Goal: Task Accomplishment & Management: Use online tool/utility

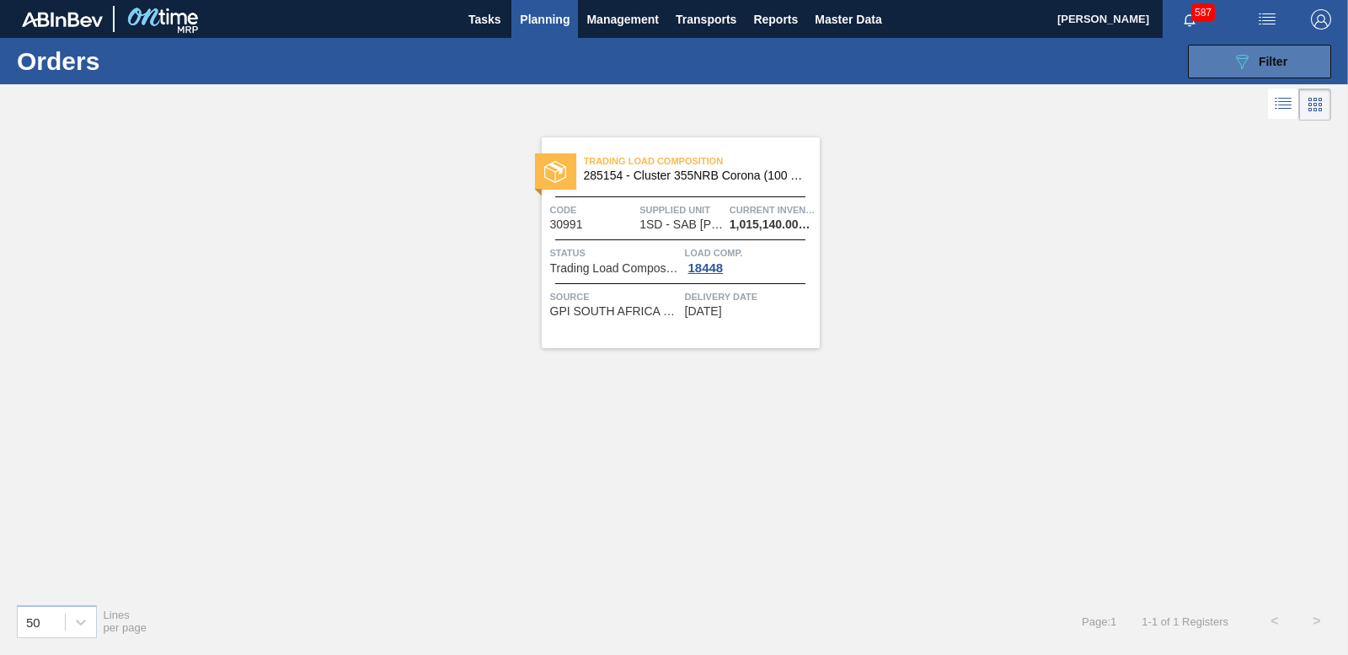
click at [1275, 45] on button "089F7B8B-B2A5-4AFE-B5C0-19BA573D28AC Filter" at bounding box center [1259, 62] width 143 height 34
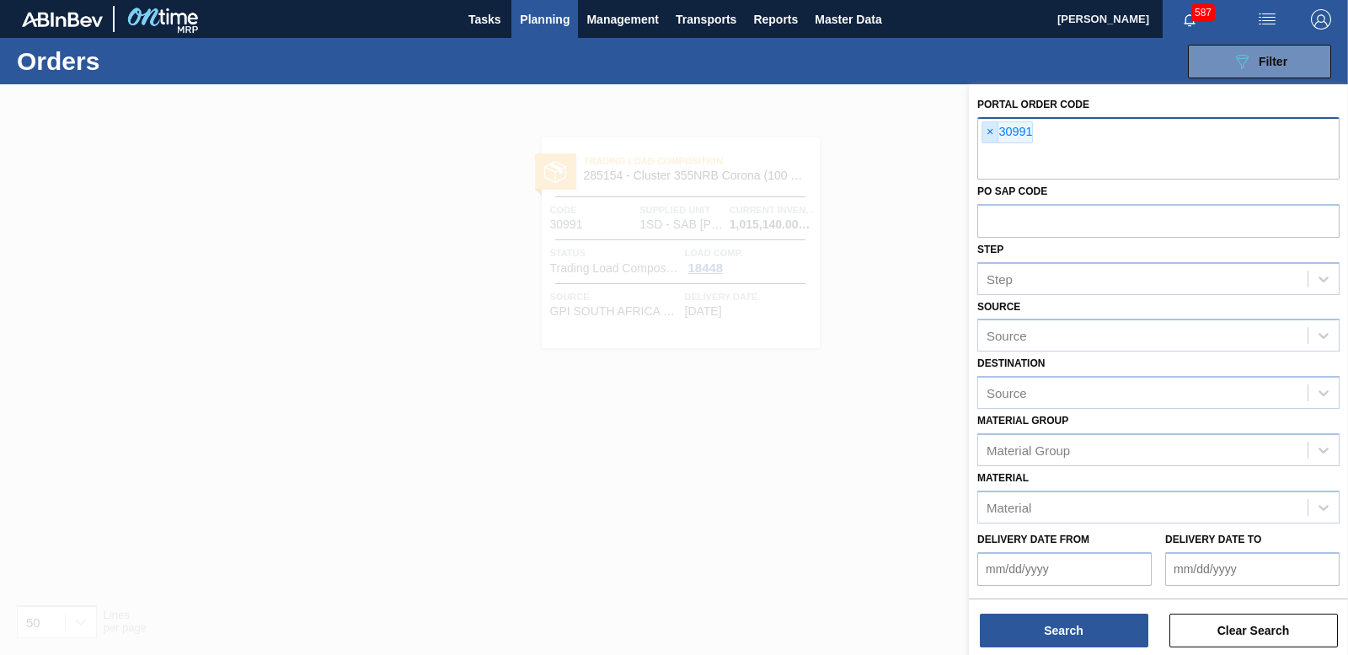
click at [992, 132] on span "×" at bounding box center [990, 132] width 16 height 20
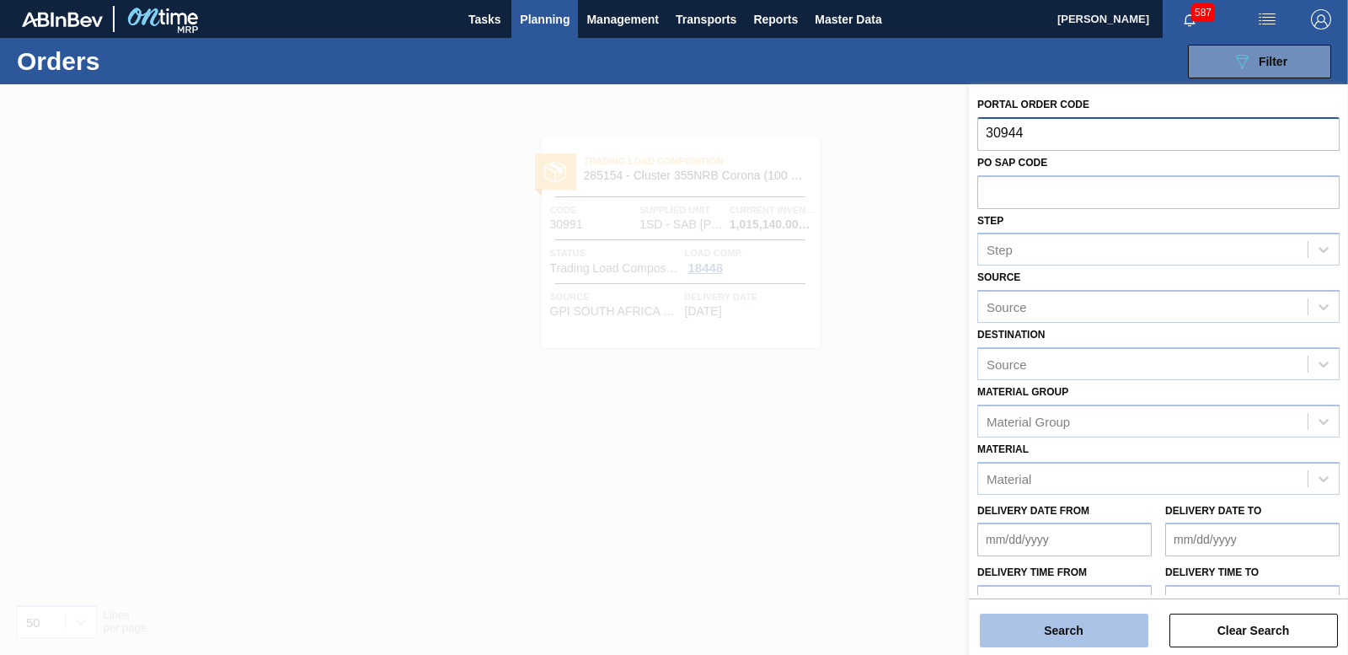
type input "30944"
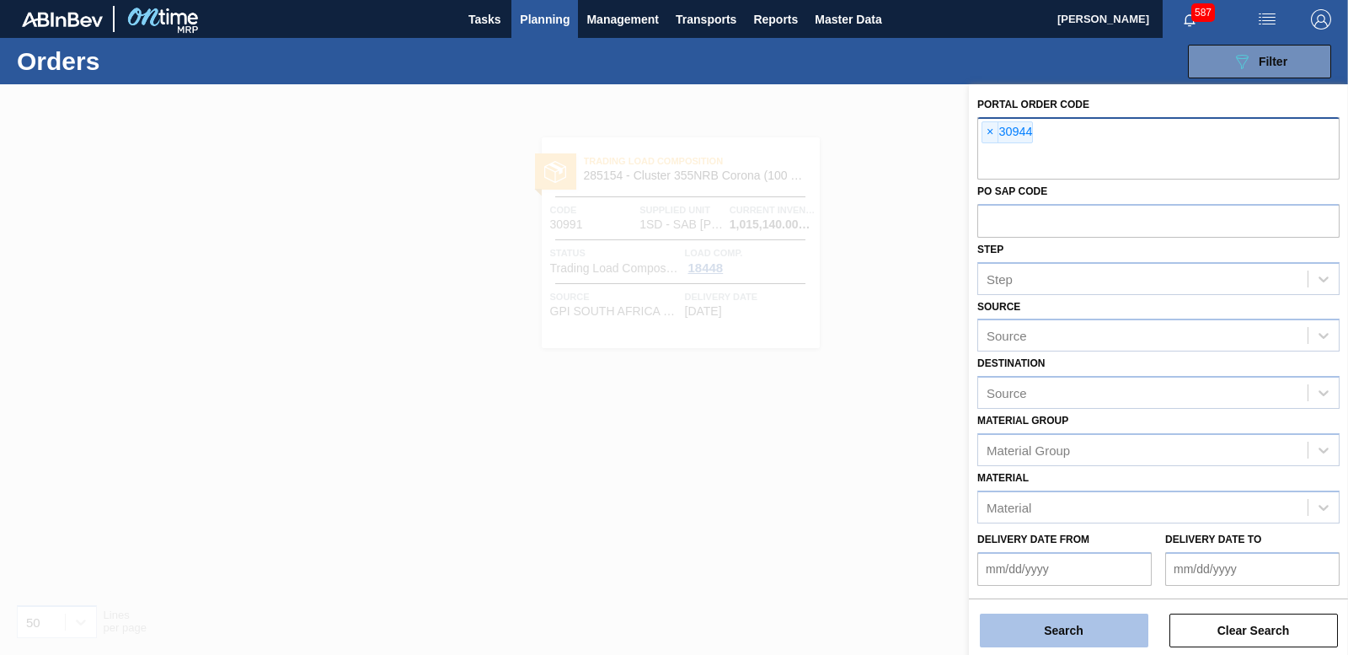
click at [1028, 613] on button "Search" at bounding box center [1064, 630] width 169 height 34
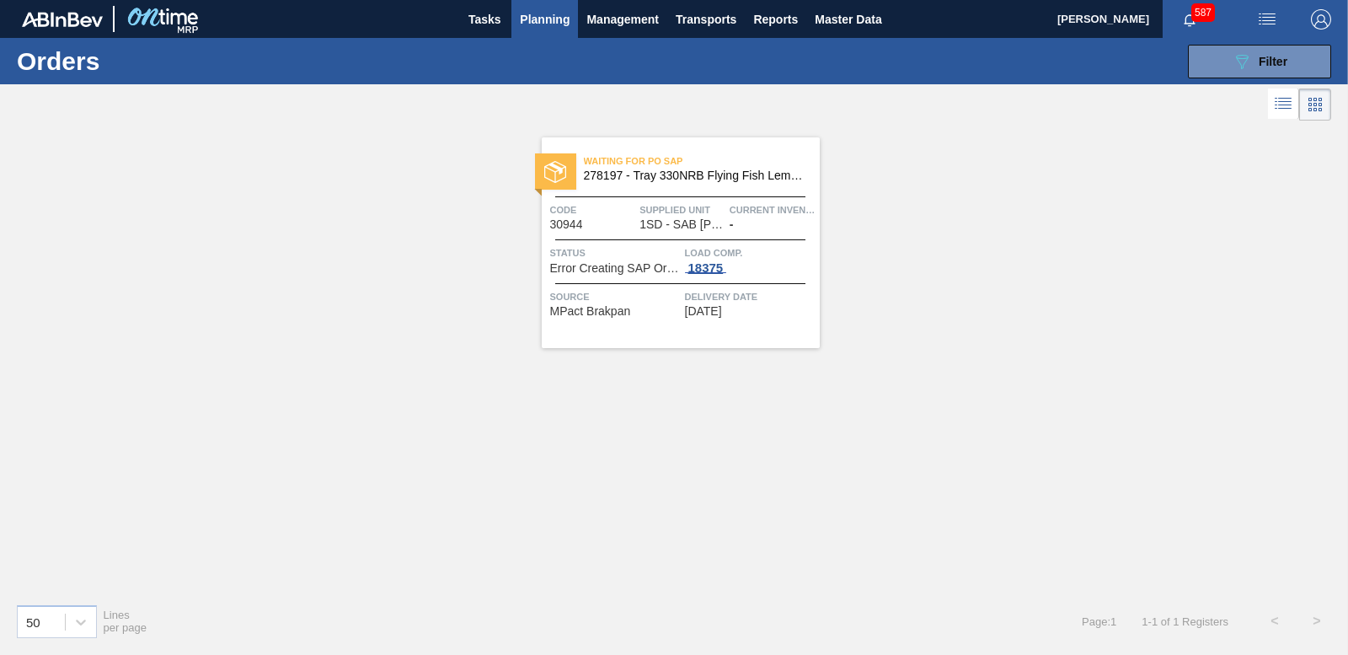
click at [701, 266] on div "18375" at bounding box center [706, 267] width 42 height 13
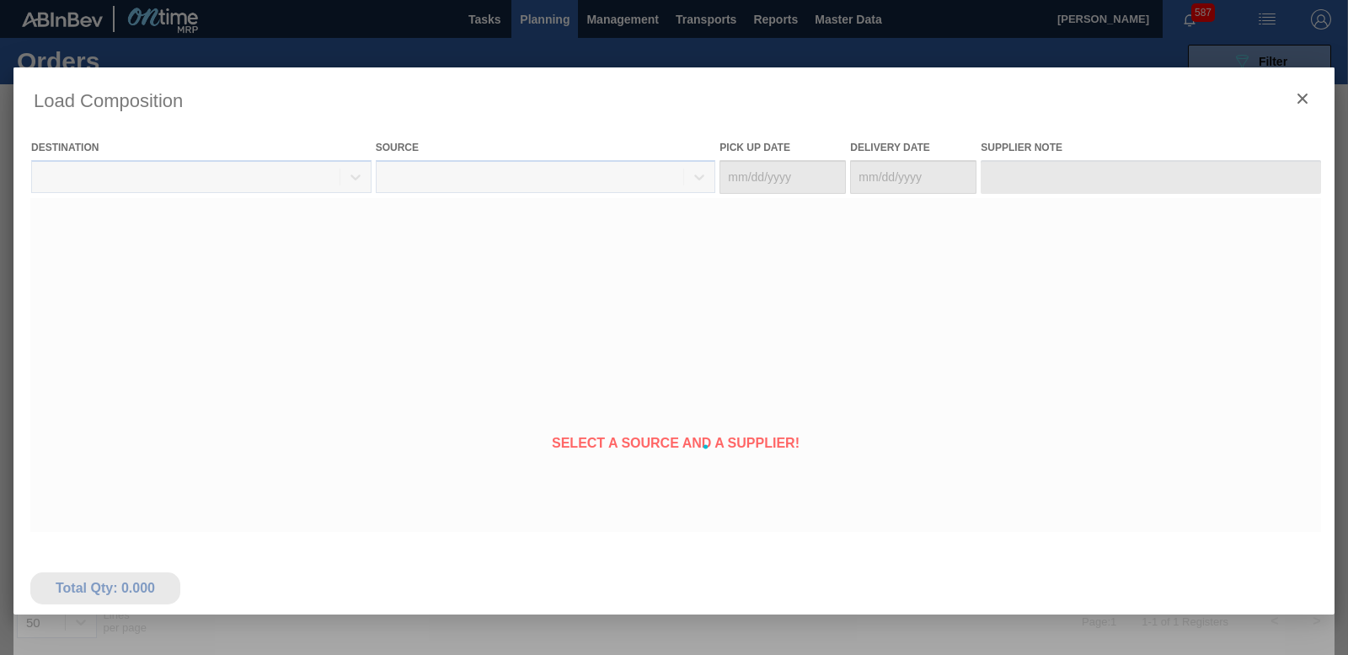
type Date "[DATE]"
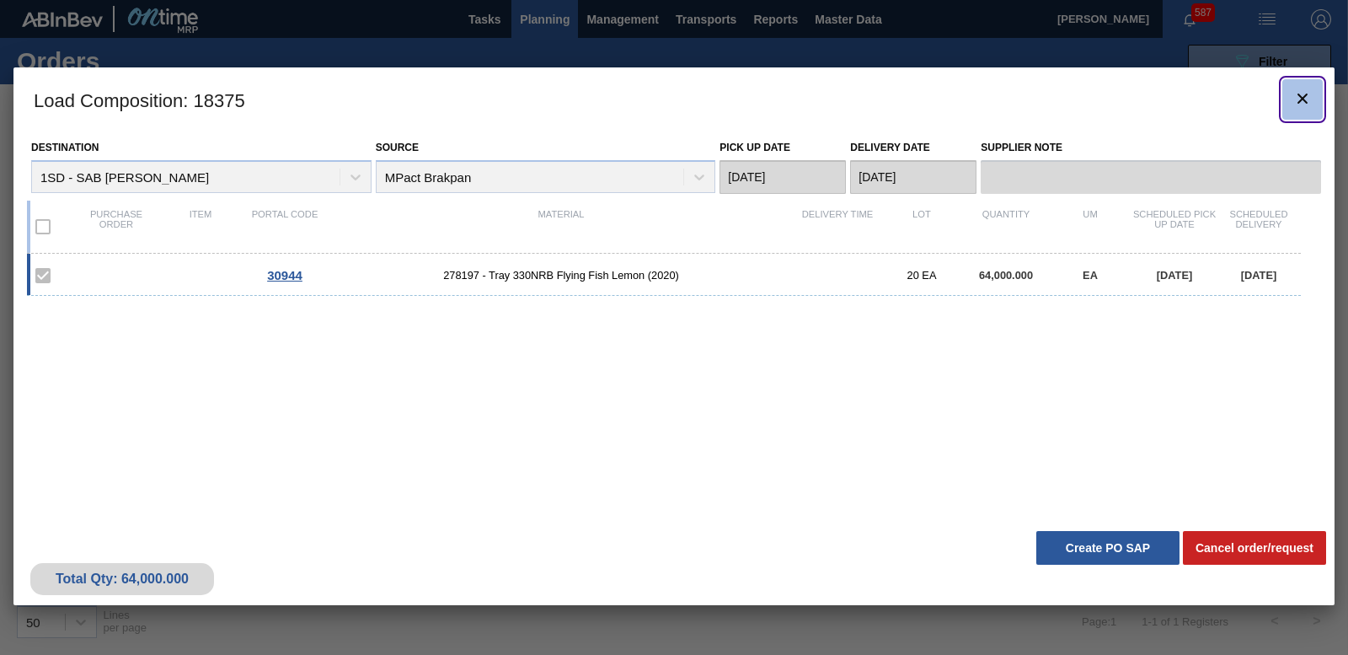
click at [1308, 91] on icon "botão de ícone" at bounding box center [1302, 98] width 20 height 20
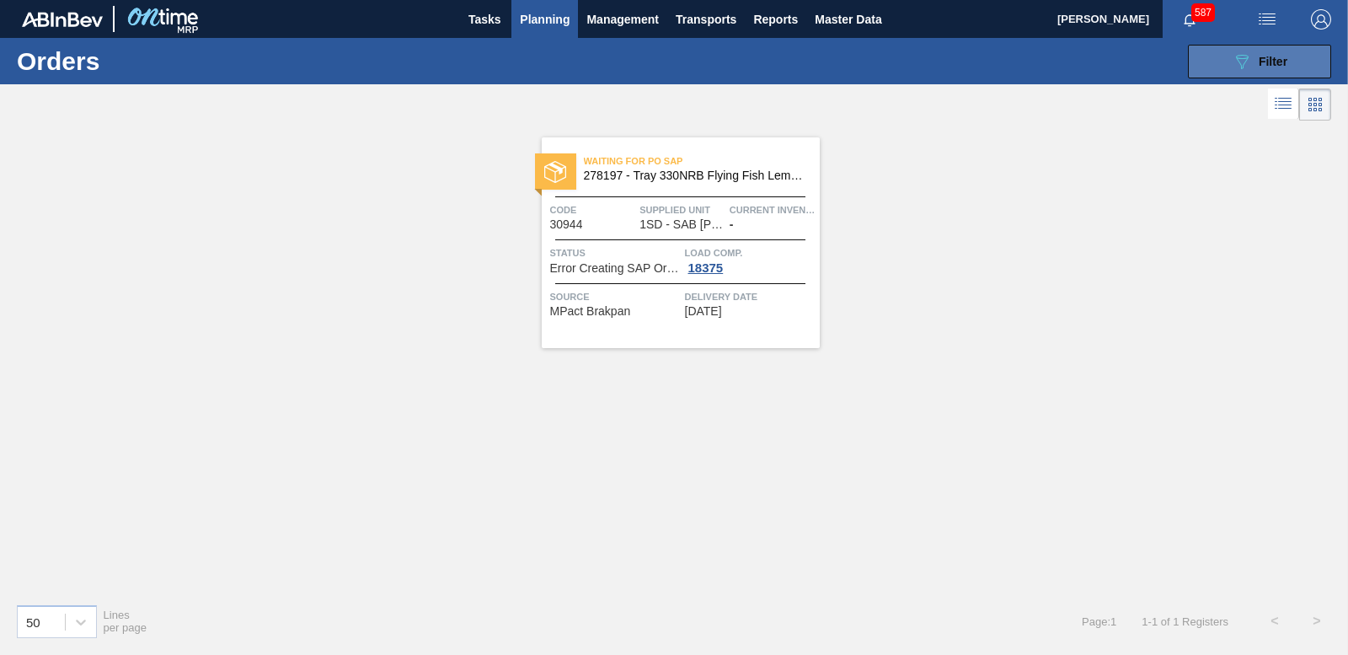
click at [1270, 56] on span "Filter" at bounding box center [1273, 61] width 29 height 13
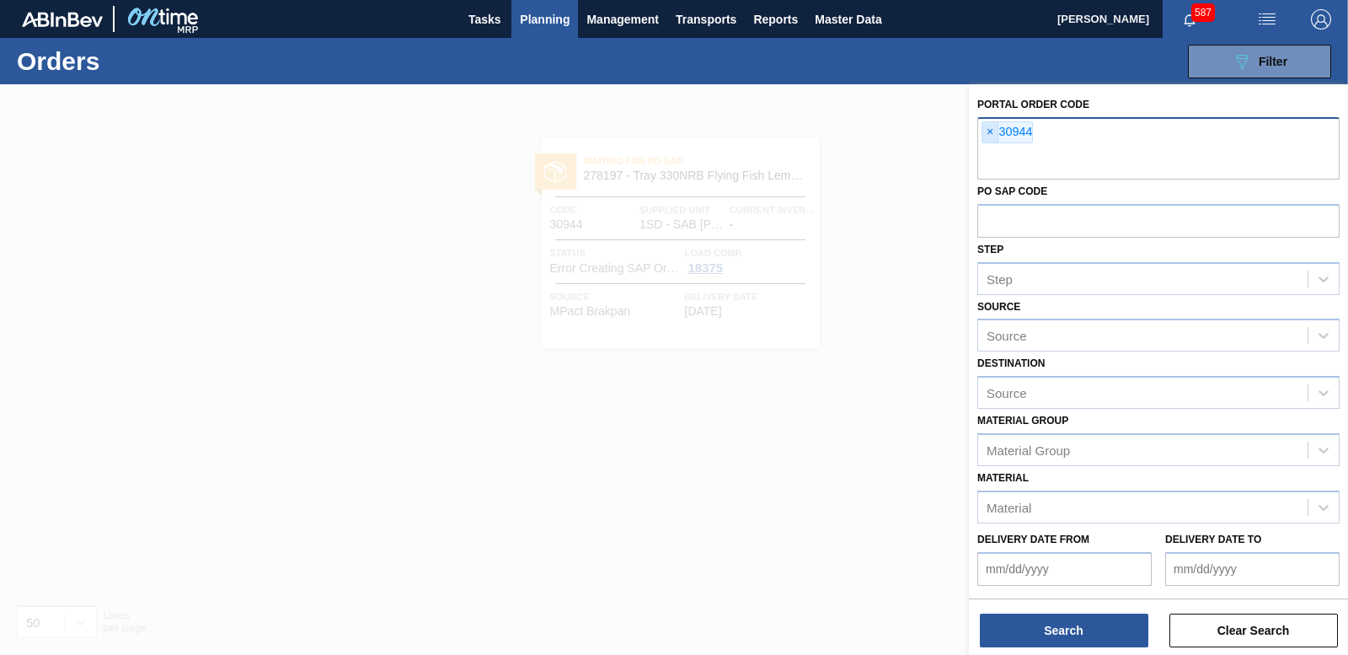
click at [982, 126] on span "×" at bounding box center [990, 132] width 16 height 20
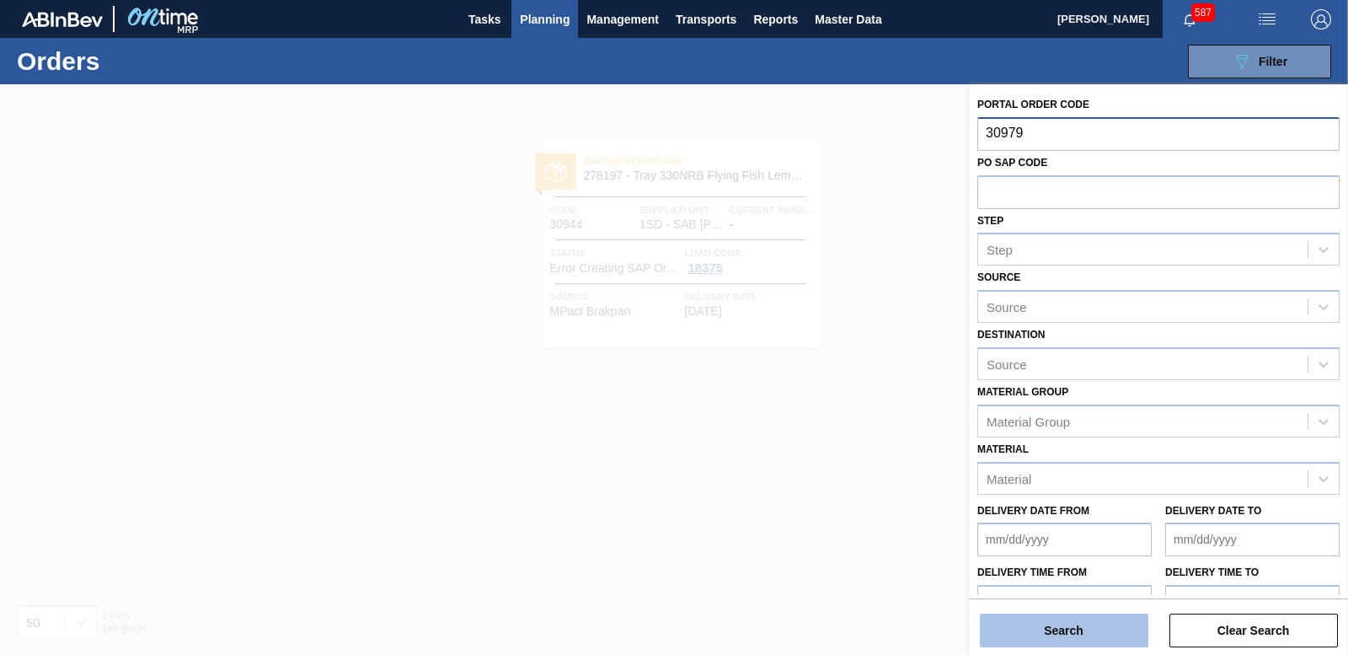
type input "30979"
click at [1098, 618] on button "Search" at bounding box center [1064, 630] width 169 height 34
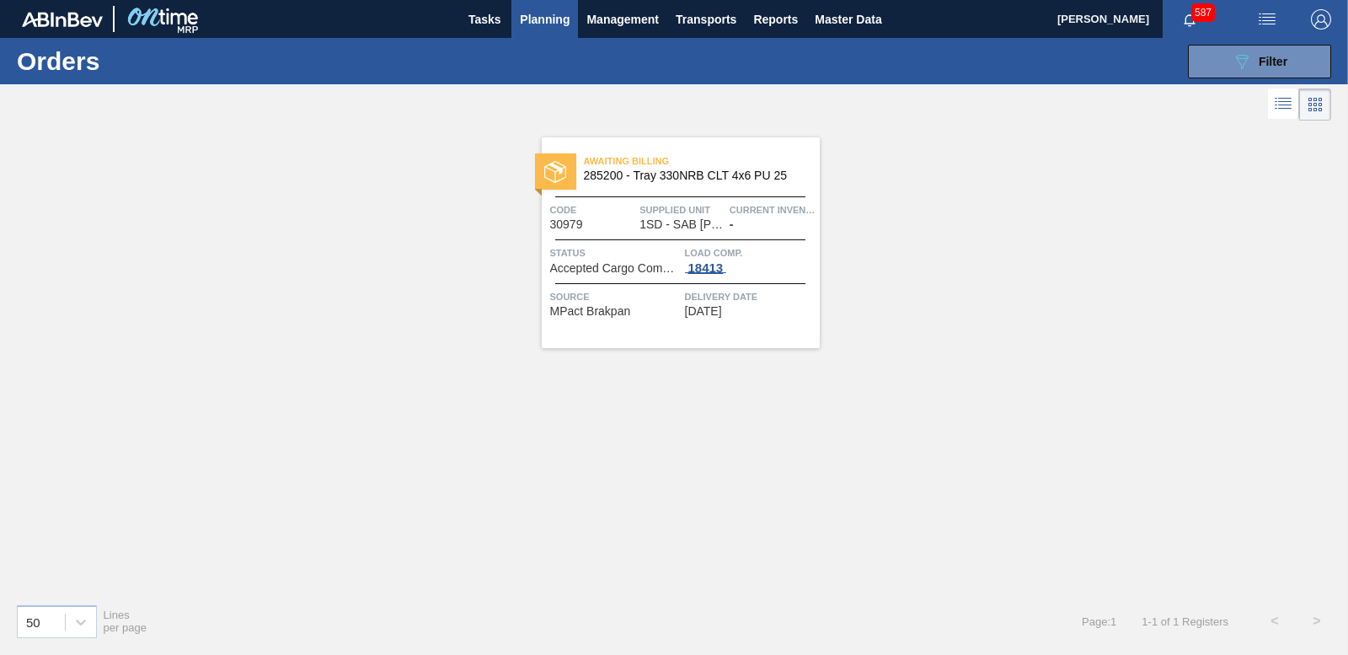
click at [714, 269] on div "18413" at bounding box center [706, 267] width 42 height 13
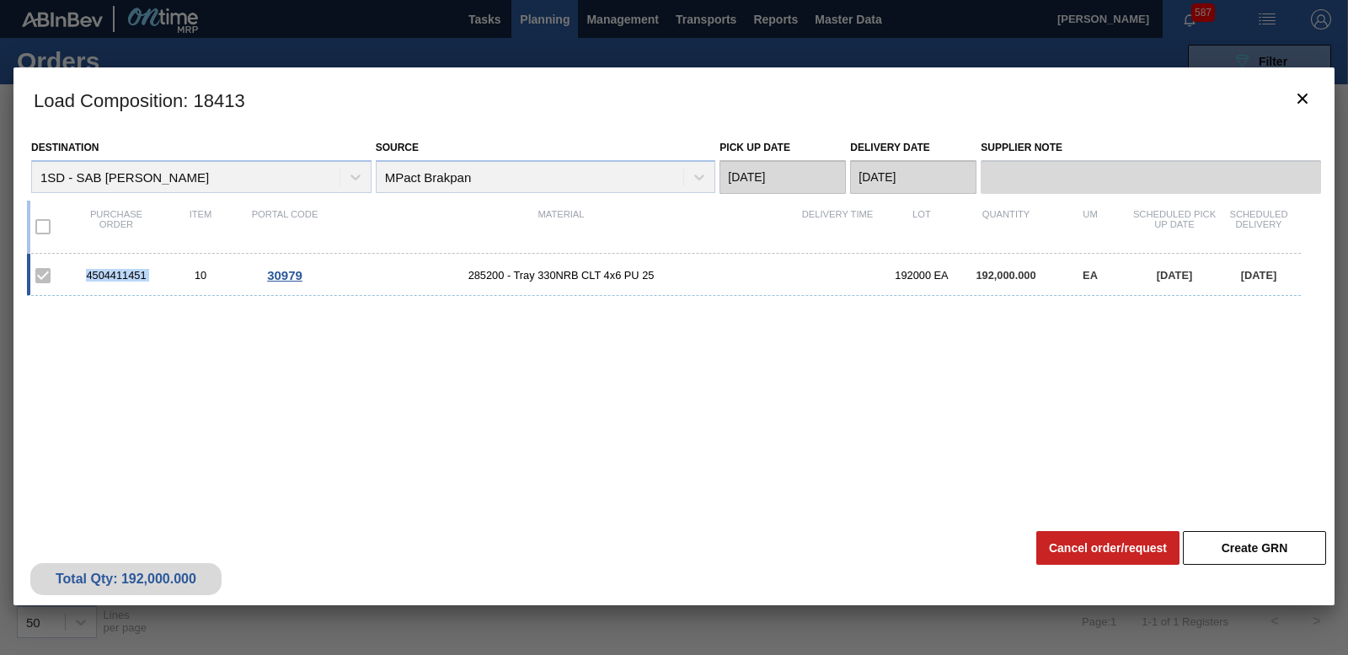
drag, startPoint x: 159, startPoint y: 275, endPoint x: 87, endPoint y: 273, distance: 72.5
click at [87, 273] on div "4504411451 10 30979 285200 - Tray 330NRB CLT 4x6 PU 25 192000 EA 192,000.000 EA…" at bounding box center [664, 275] width 1274 height 42
copy div "4504411451"
drag, startPoint x: 1308, startPoint y: 99, endPoint x: 1297, endPoint y: 94, distance: 12.5
click at [1308, 98] on icon "botão de ícone" at bounding box center [1302, 98] width 20 height 20
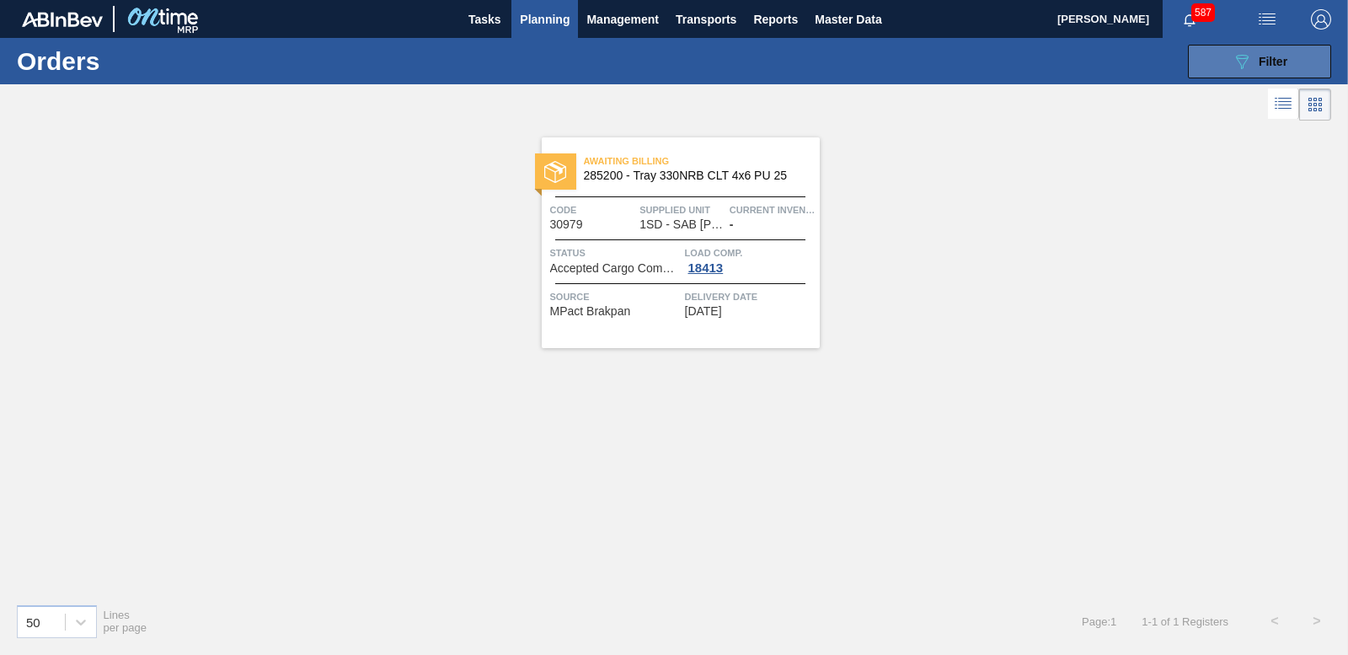
click at [1254, 55] on div "089F7B8B-B2A5-4AFE-B5C0-19BA573D28AC Filter" at bounding box center [1260, 61] width 56 height 20
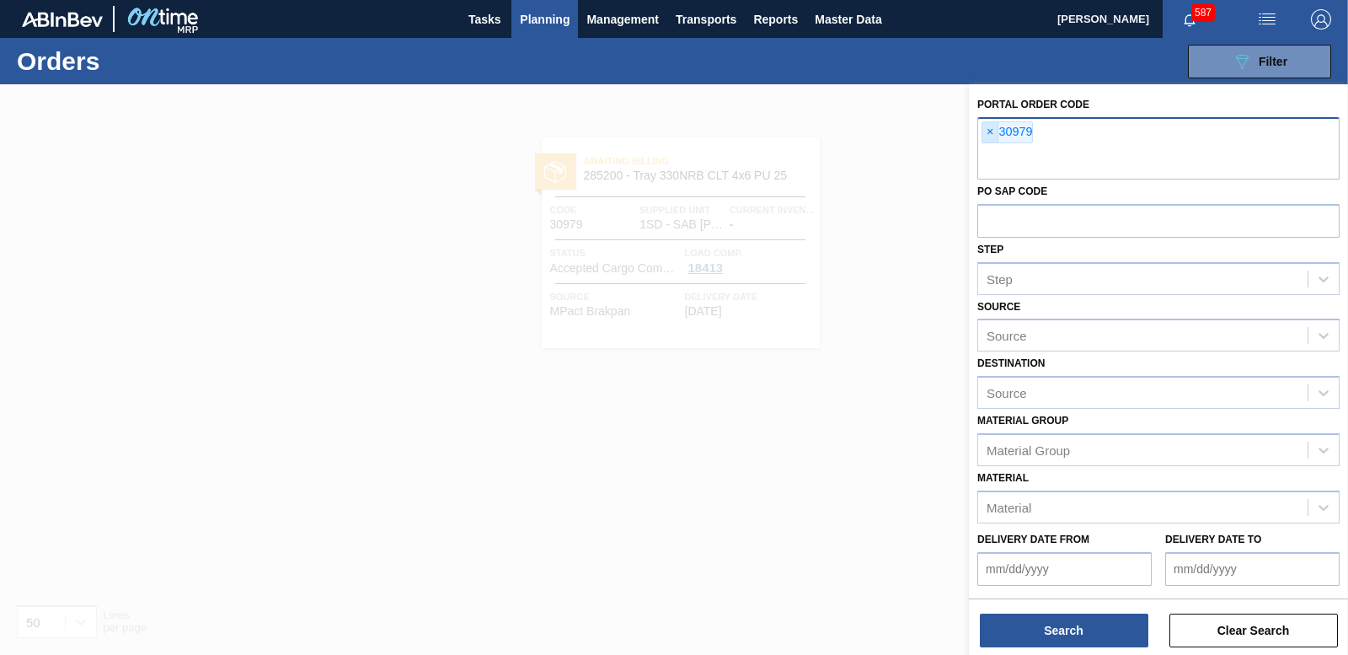
click at [990, 128] on span "×" at bounding box center [990, 132] width 16 height 20
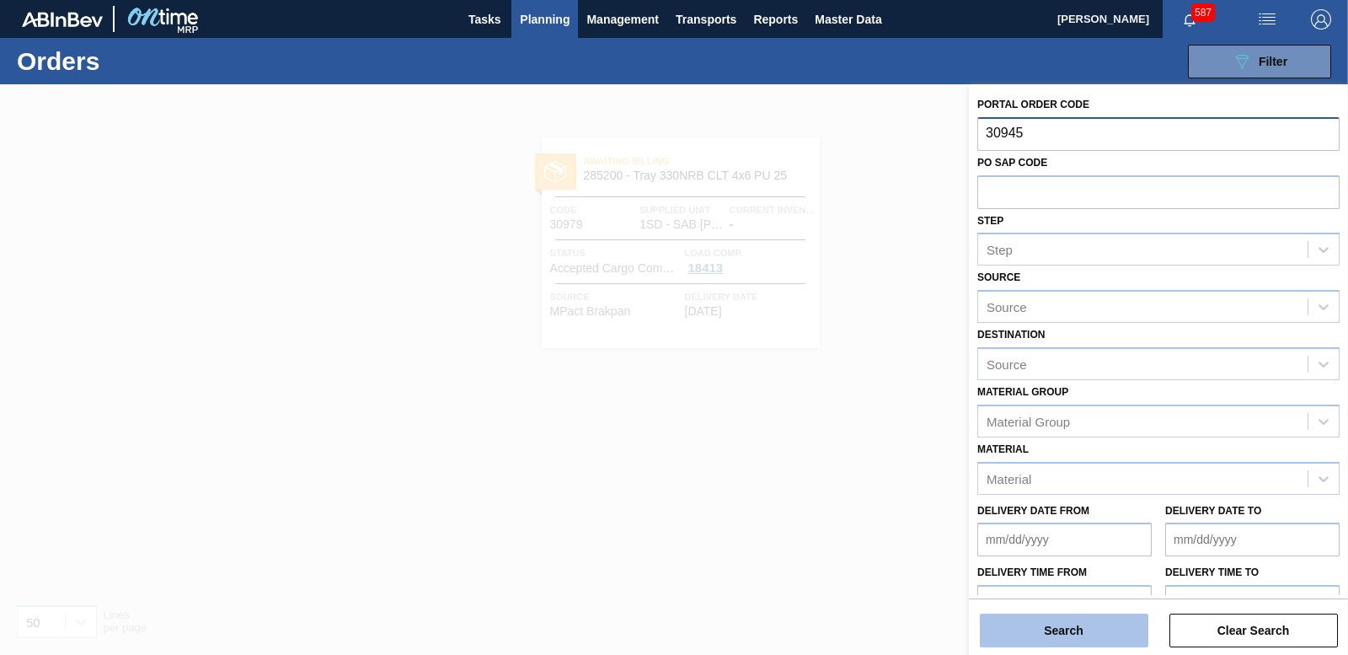
type input "30945"
click at [1056, 633] on button "Search" at bounding box center [1064, 630] width 169 height 34
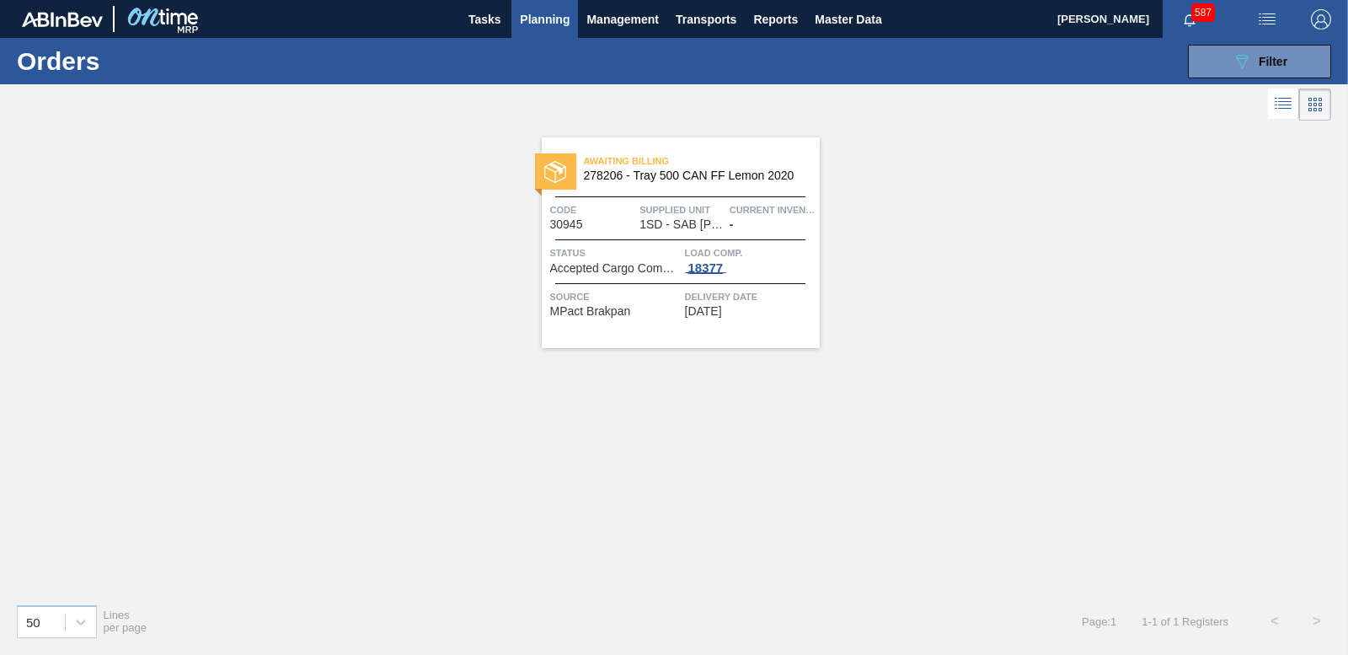
click at [714, 271] on div "18377" at bounding box center [706, 267] width 42 height 13
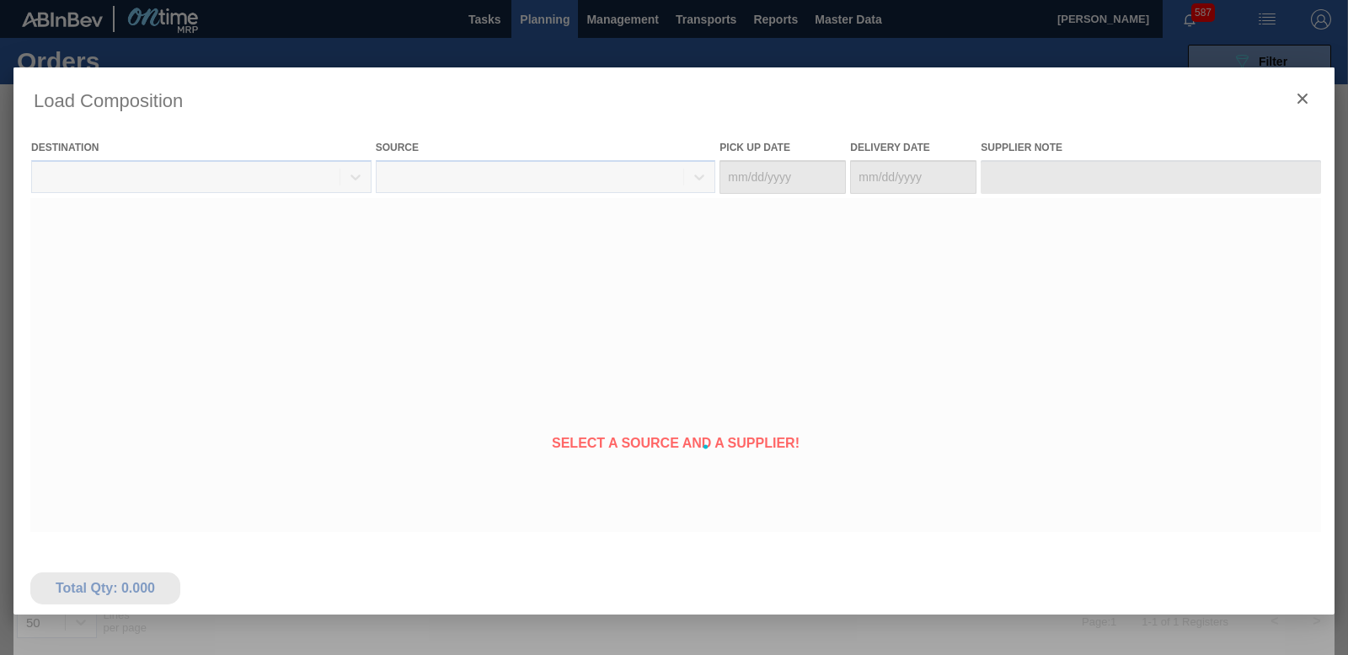
type Date "[DATE]"
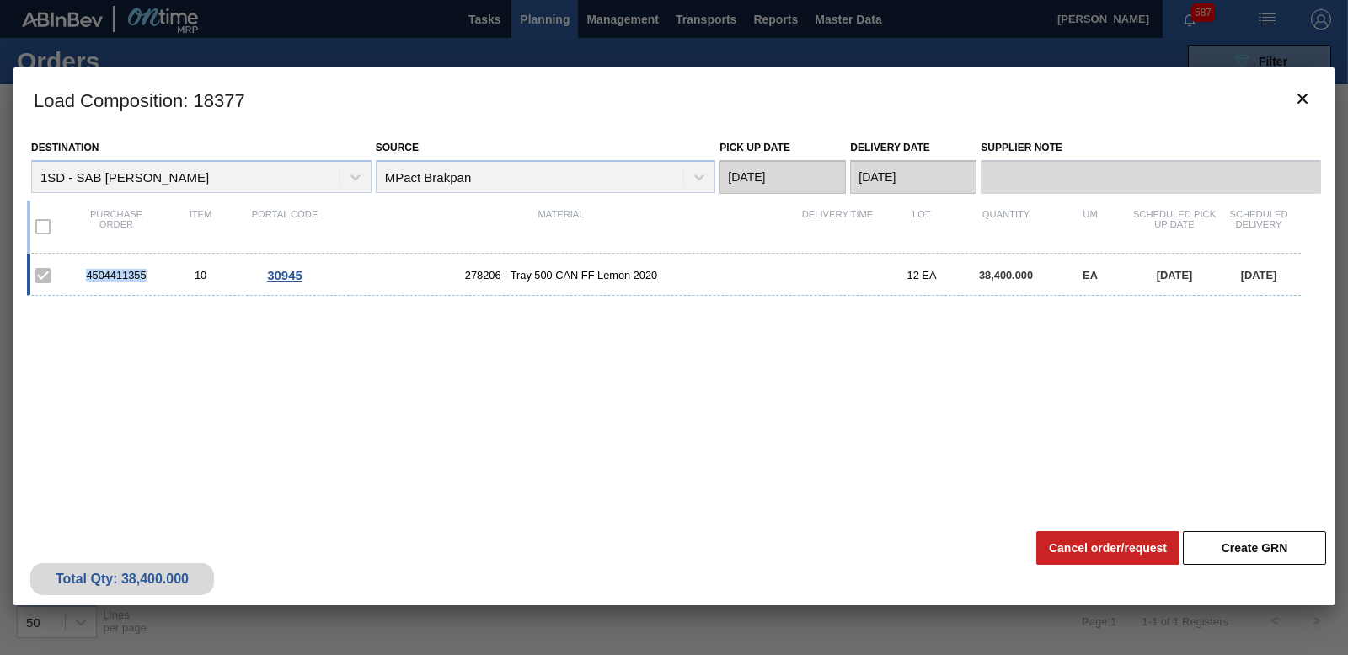
drag, startPoint x: 119, startPoint y: 275, endPoint x: 85, endPoint y: 275, distance: 33.7
click at [85, 275] on div "4504411355" at bounding box center [116, 275] width 84 height 13
copy div "4504411355"
click at [1287, 105] on button "botão de ícone" at bounding box center [1302, 99] width 40 height 40
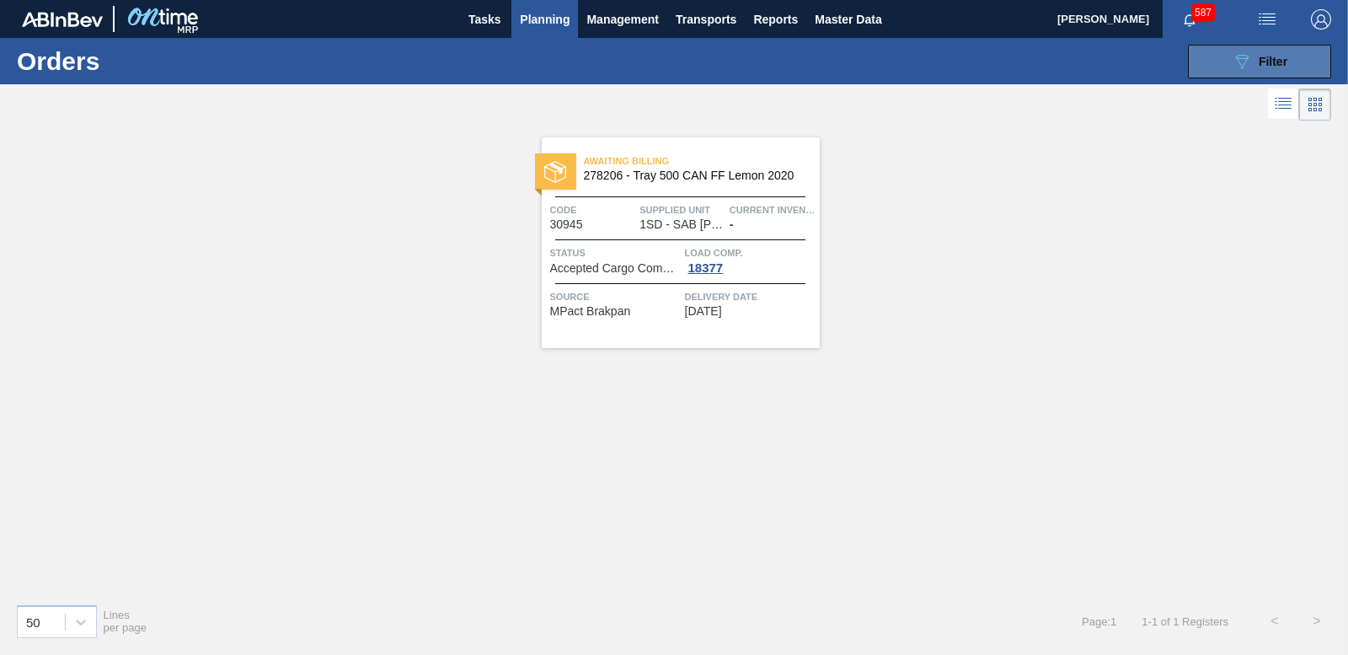
click at [1265, 56] on span "Filter" at bounding box center [1273, 61] width 29 height 13
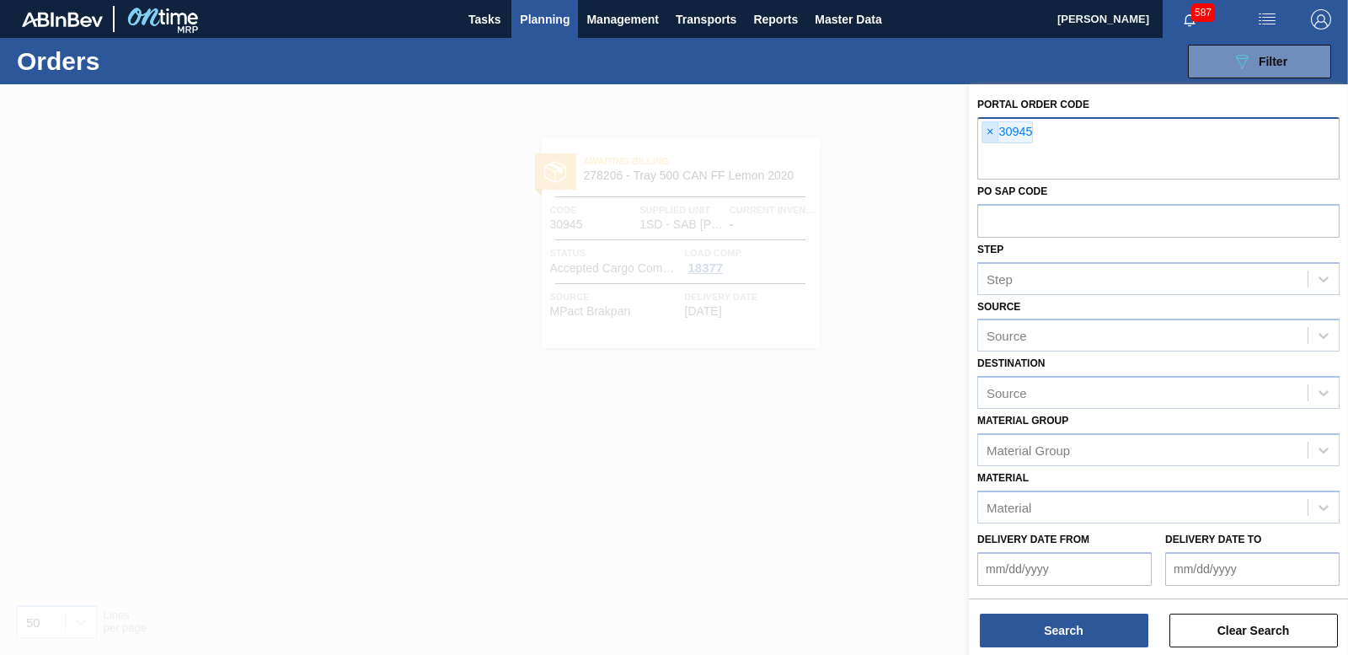
click at [988, 131] on span "×" at bounding box center [990, 132] width 16 height 20
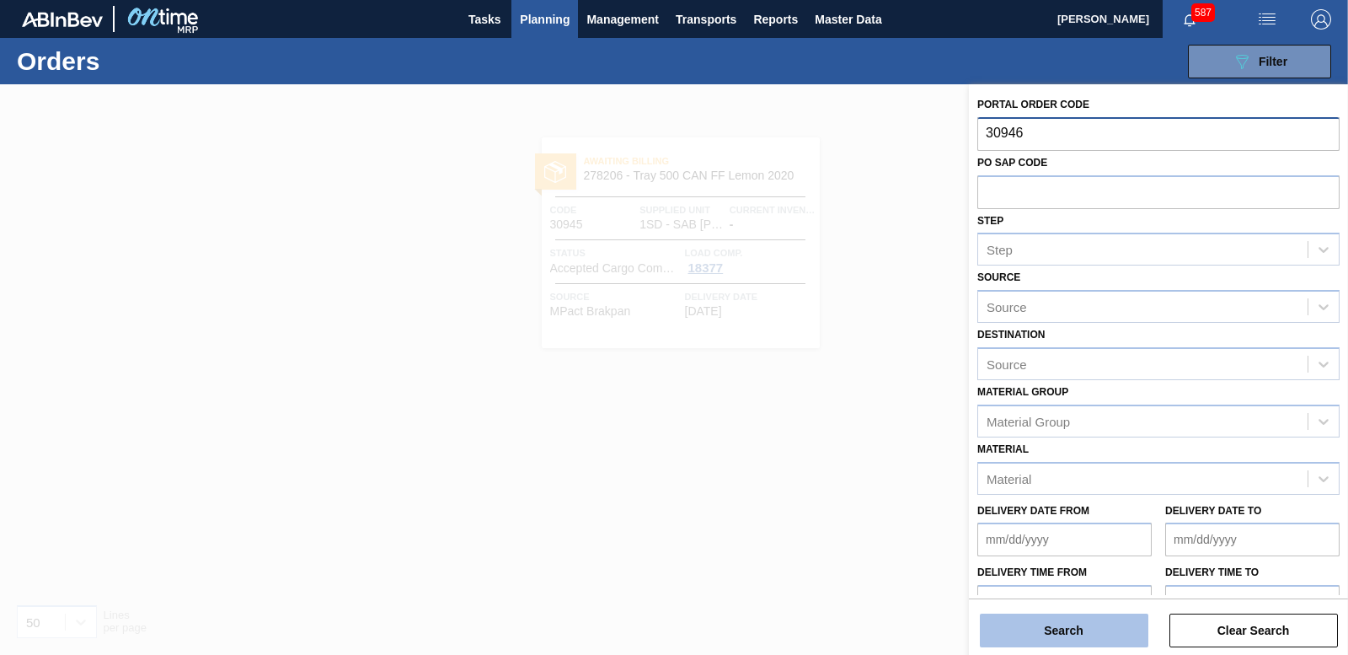
type input "30946"
click at [1082, 632] on button "Search" at bounding box center [1064, 630] width 169 height 34
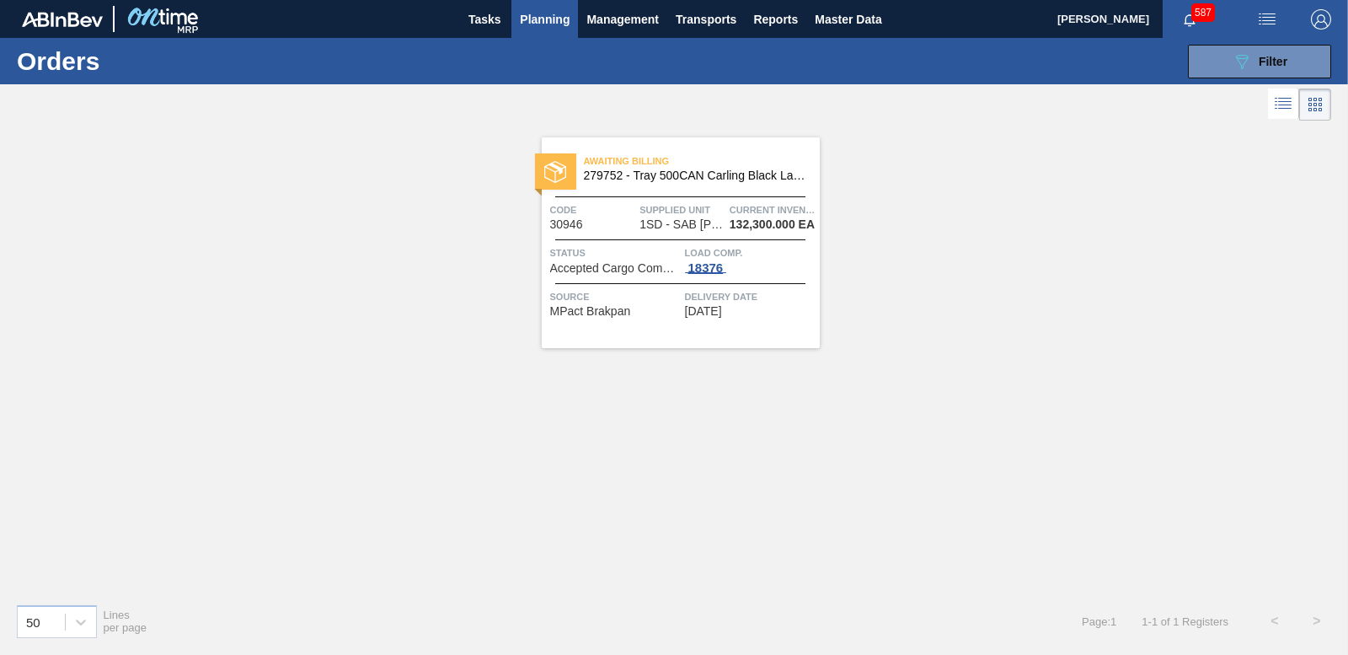
click at [710, 264] on div "18376" at bounding box center [706, 267] width 42 height 13
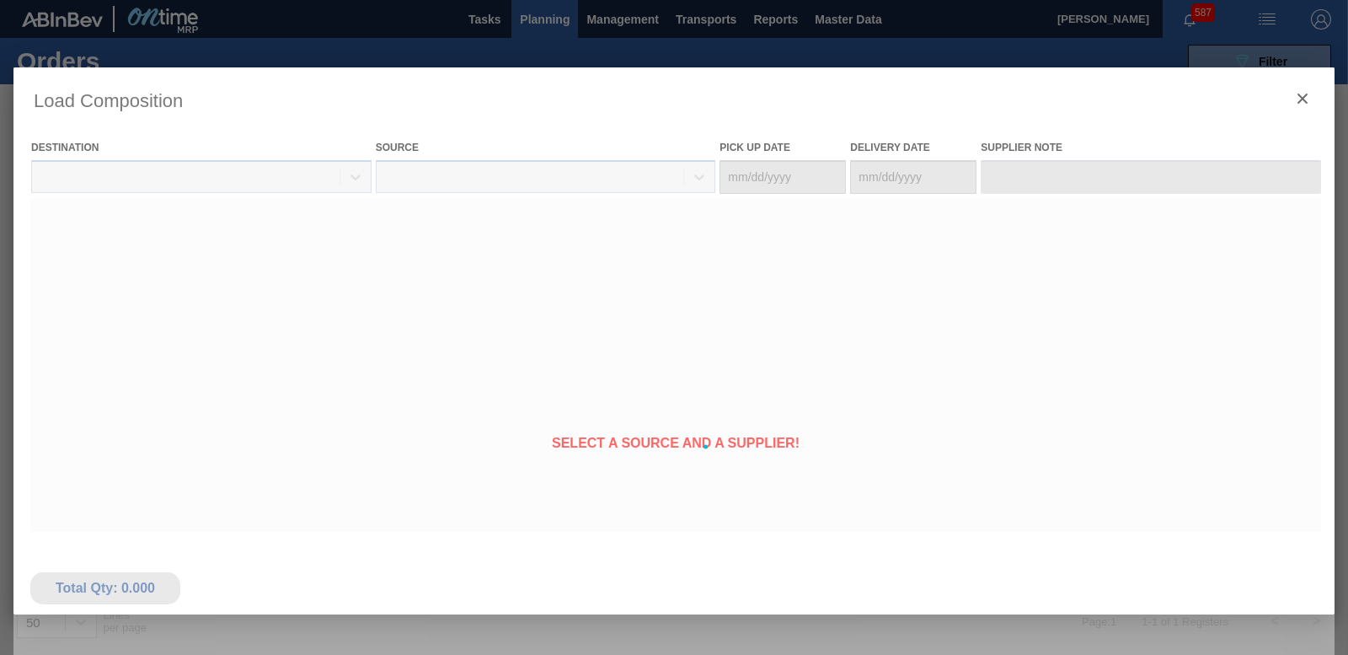
type Date "[DATE]"
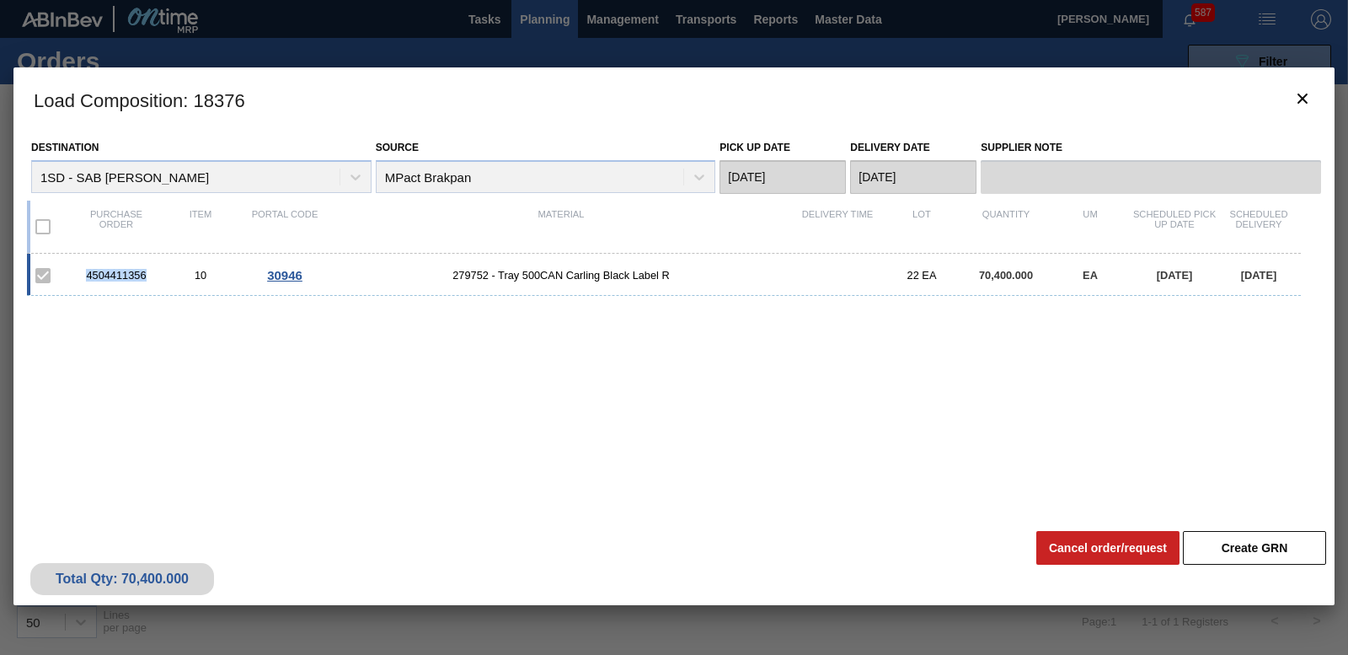
drag, startPoint x: 144, startPoint y: 275, endPoint x: 82, endPoint y: 275, distance: 62.3
click at [82, 275] on div "4504411356" at bounding box center [116, 275] width 84 height 13
copy div "4504411356"
click at [1302, 104] on icon "botão de ícone" at bounding box center [1302, 98] width 20 height 20
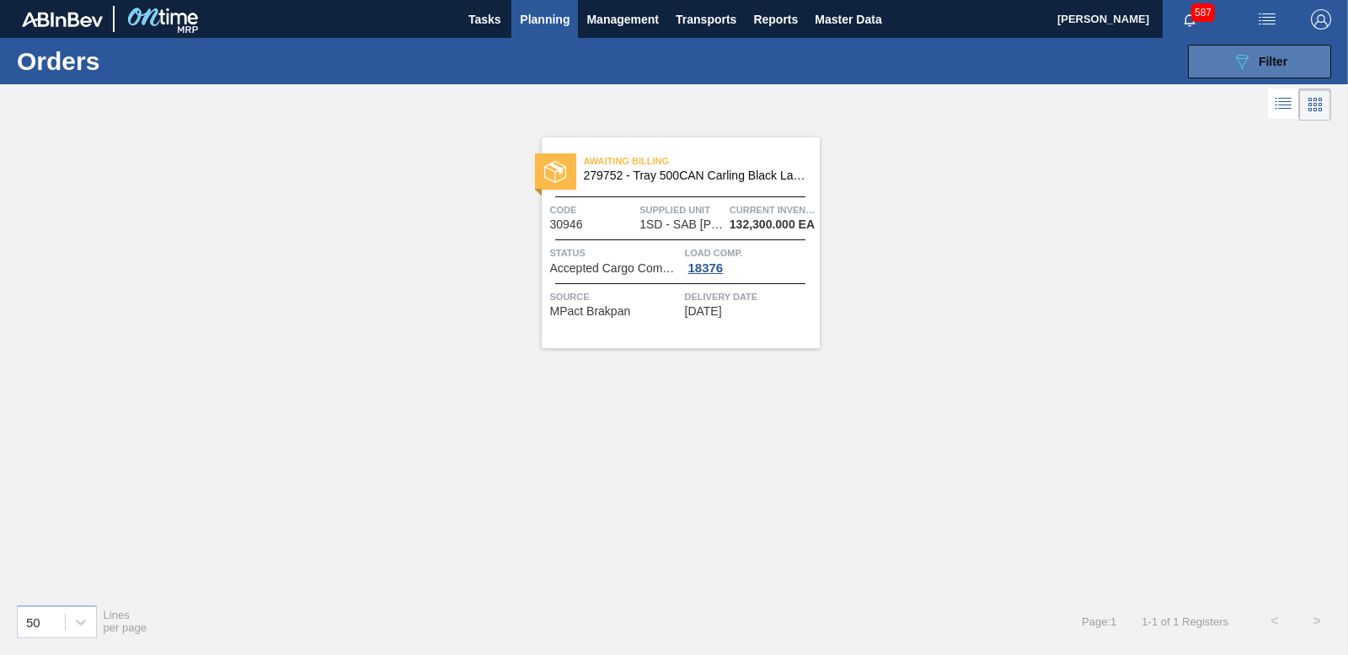
click at [1281, 57] on span "Filter" at bounding box center [1273, 61] width 29 height 13
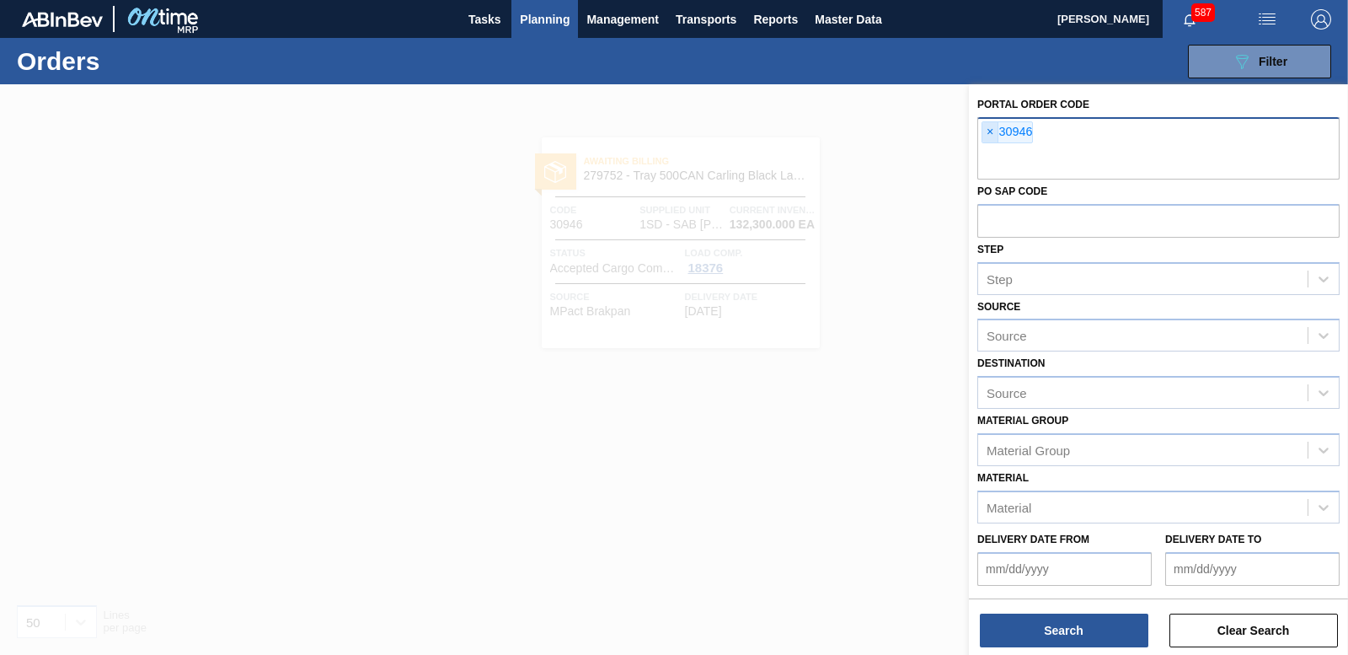
click at [994, 131] on span "×" at bounding box center [990, 132] width 16 height 20
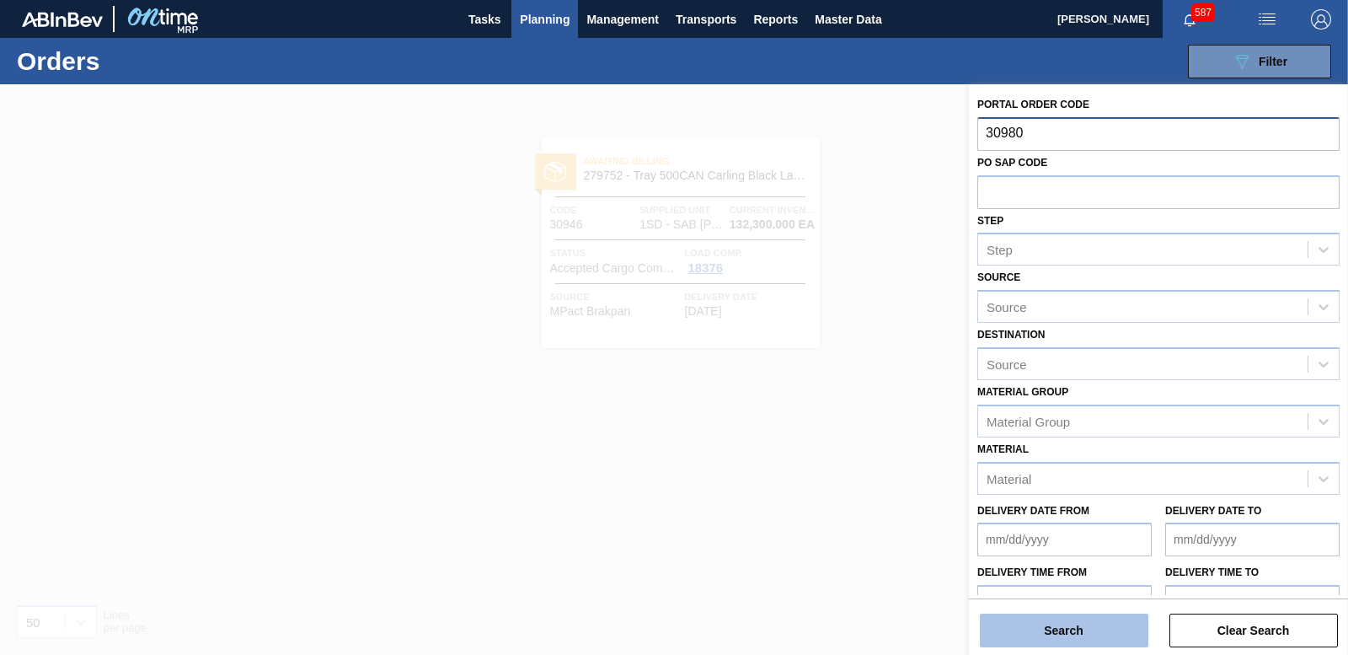
type input "30980"
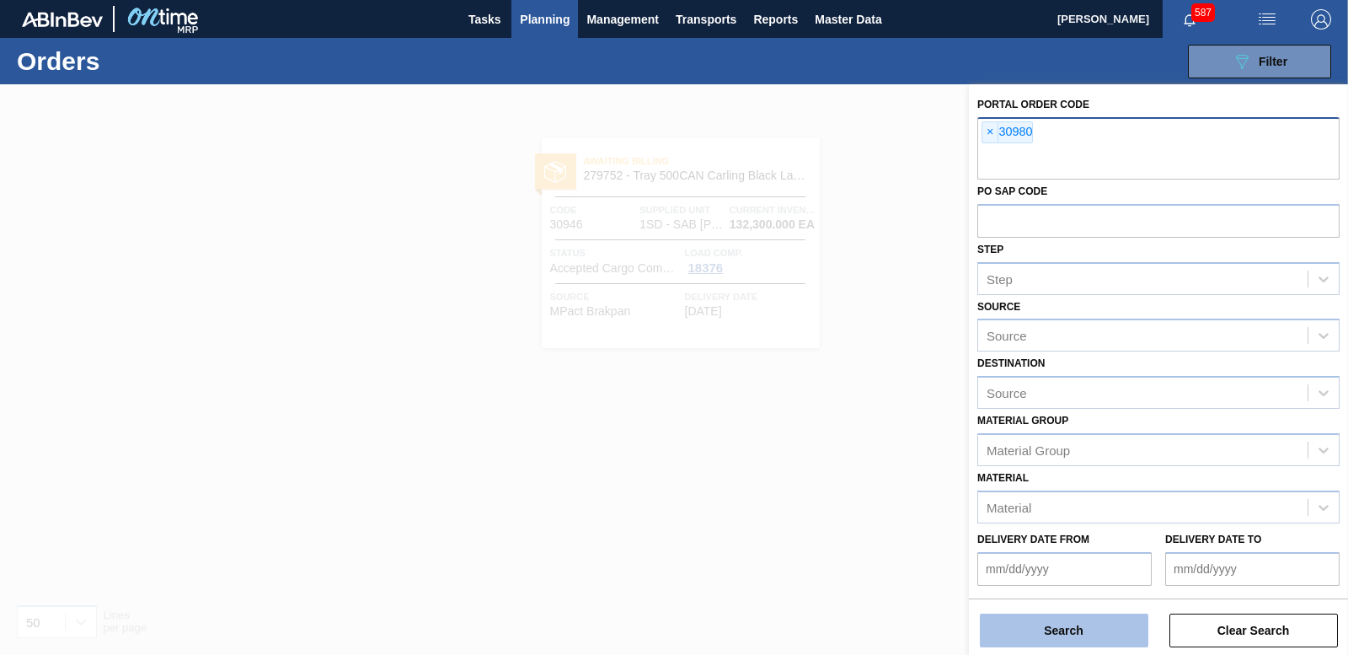
click at [1073, 622] on button "Search" at bounding box center [1064, 630] width 169 height 34
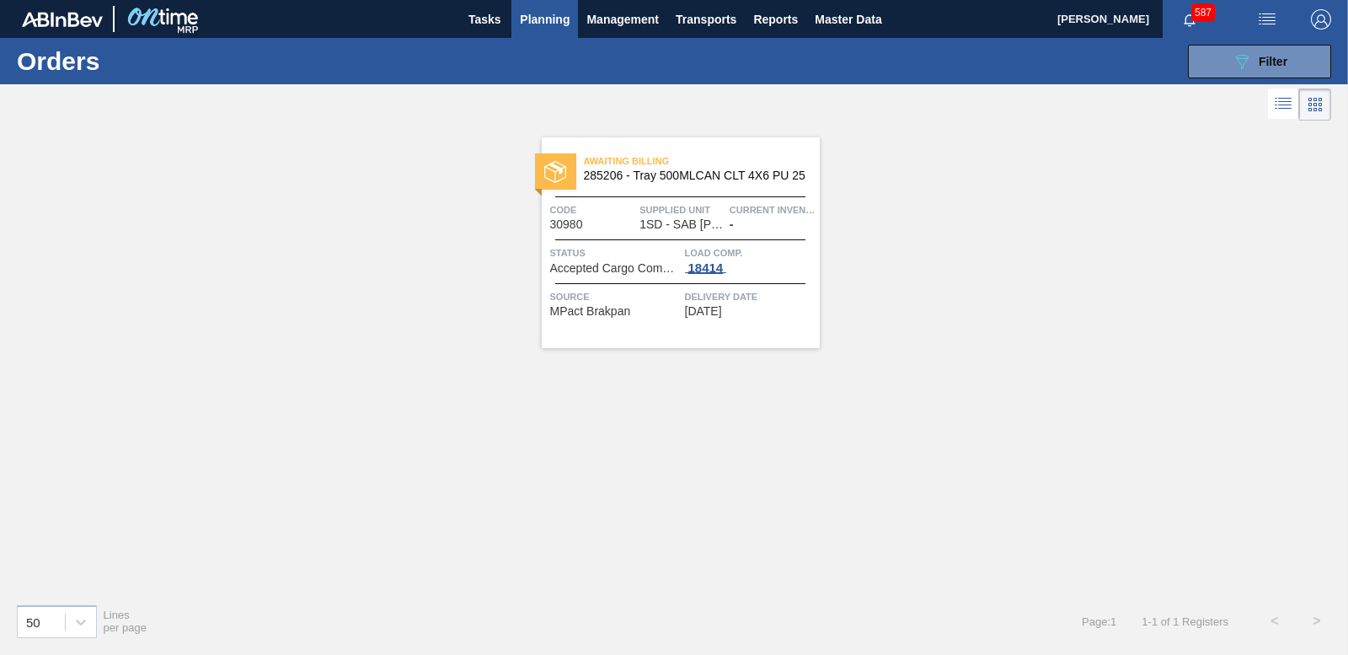
click at [709, 266] on div "18414" at bounding box center [706, 267] width 42 height 13
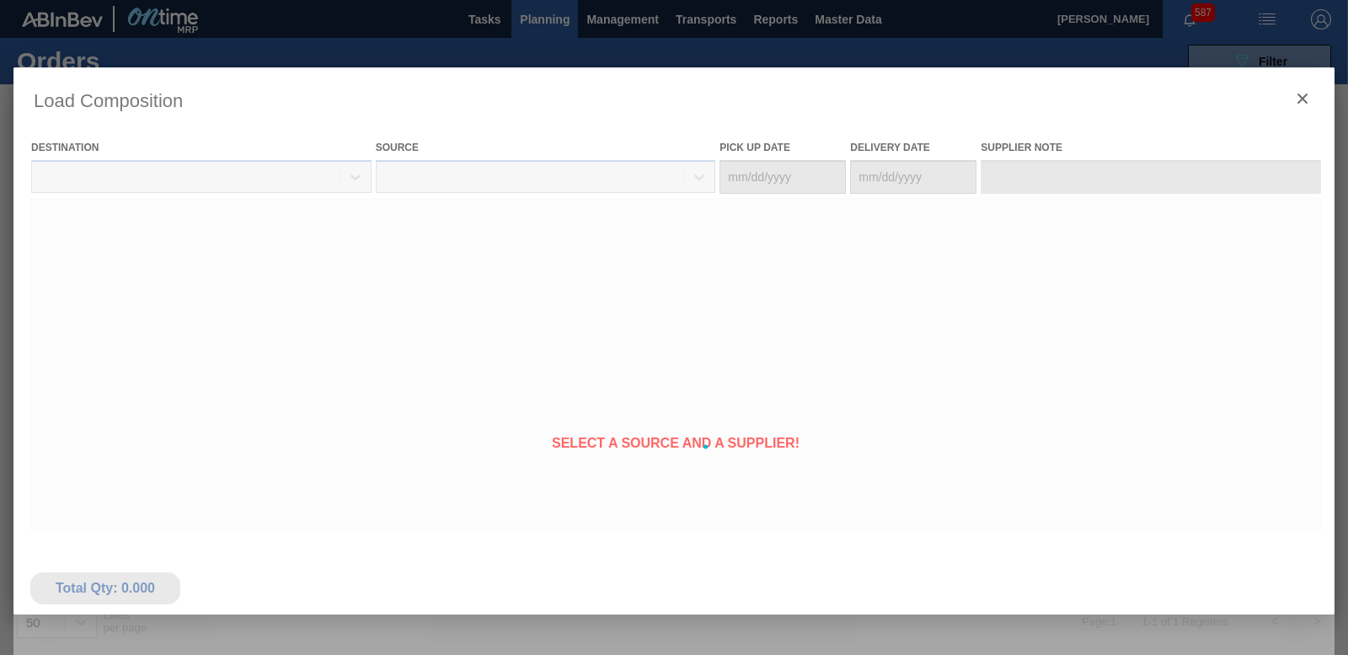
type Date "[DATE]"
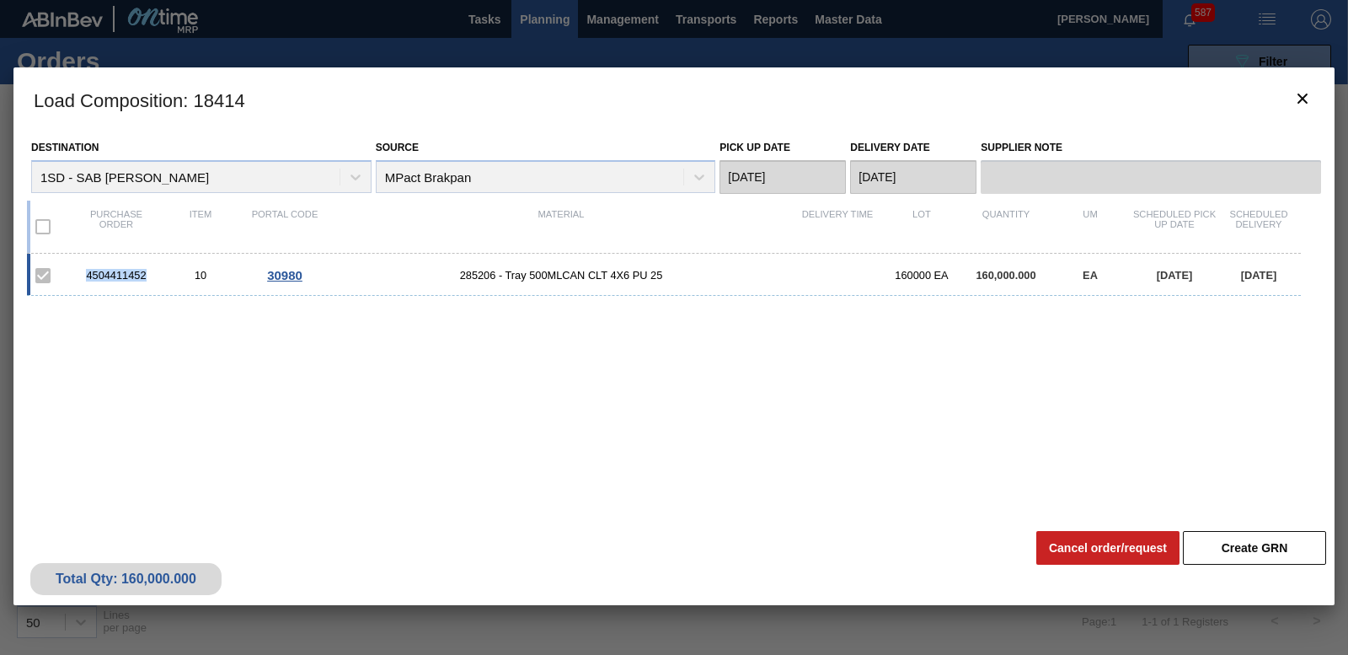
drag, startPoint x: 152, startPoint y: 270, endPoint x: 76, endPoint y: 267, distance: 76.7
click at [76, 267] on div "4504411452 10 30980 285206 - Tray 500MLCAN CLT 4X6 PU 25 160000 EA 160,000.000 …" at bounding box center [664, 275] width 1274 height 42
copy div "4504411452"
click at [1302, 97] on icon "botão de ícone" at bounding box center [1302, 99] width 10 height 10
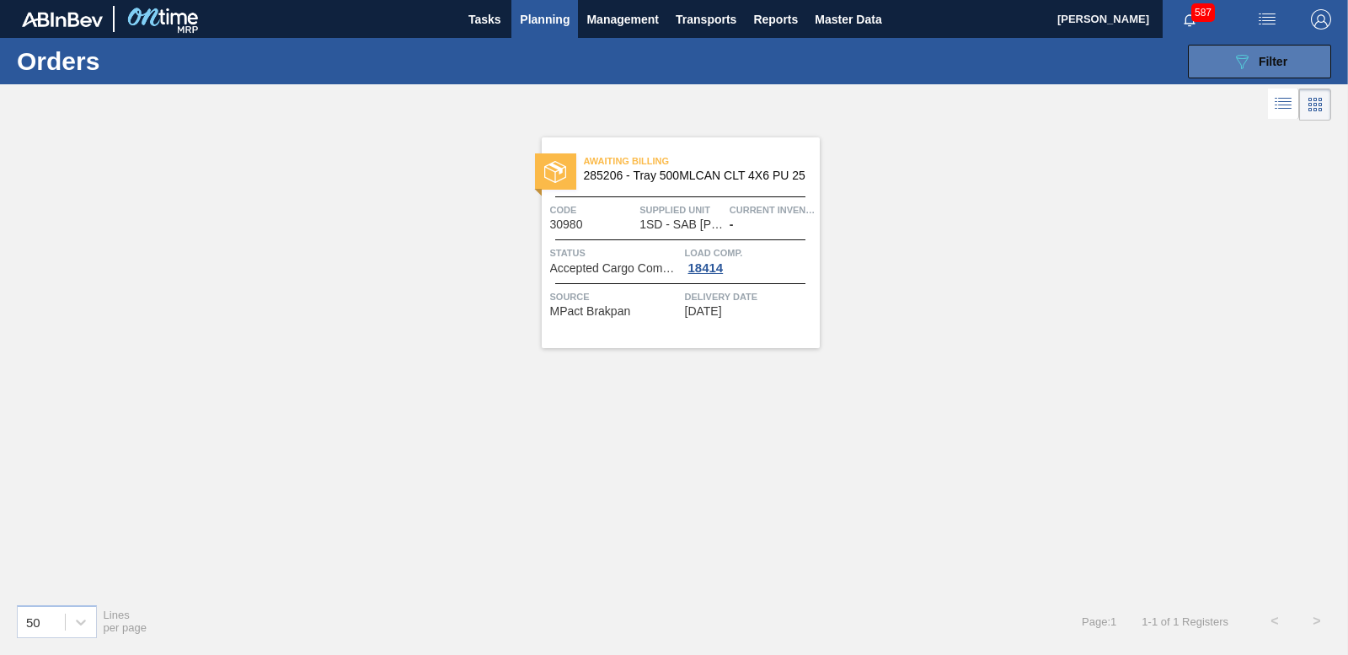
click at [1267, 53] on div "089F7B8B-B2A5-4AFE-B5C0-19BA573D28AC Filter" at bounding box center [1260, 61] width 56 height 20
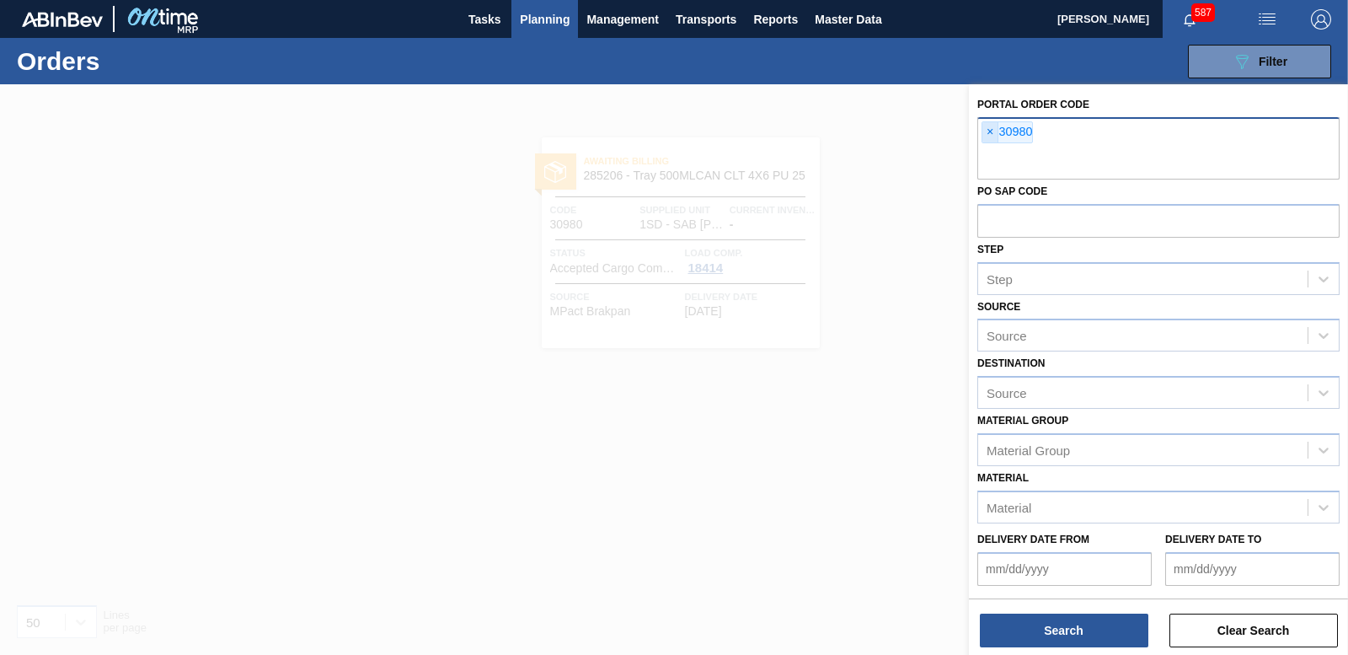
click at [992, 127] on span "×" at bounding box center [990, 132] width 16 height 20
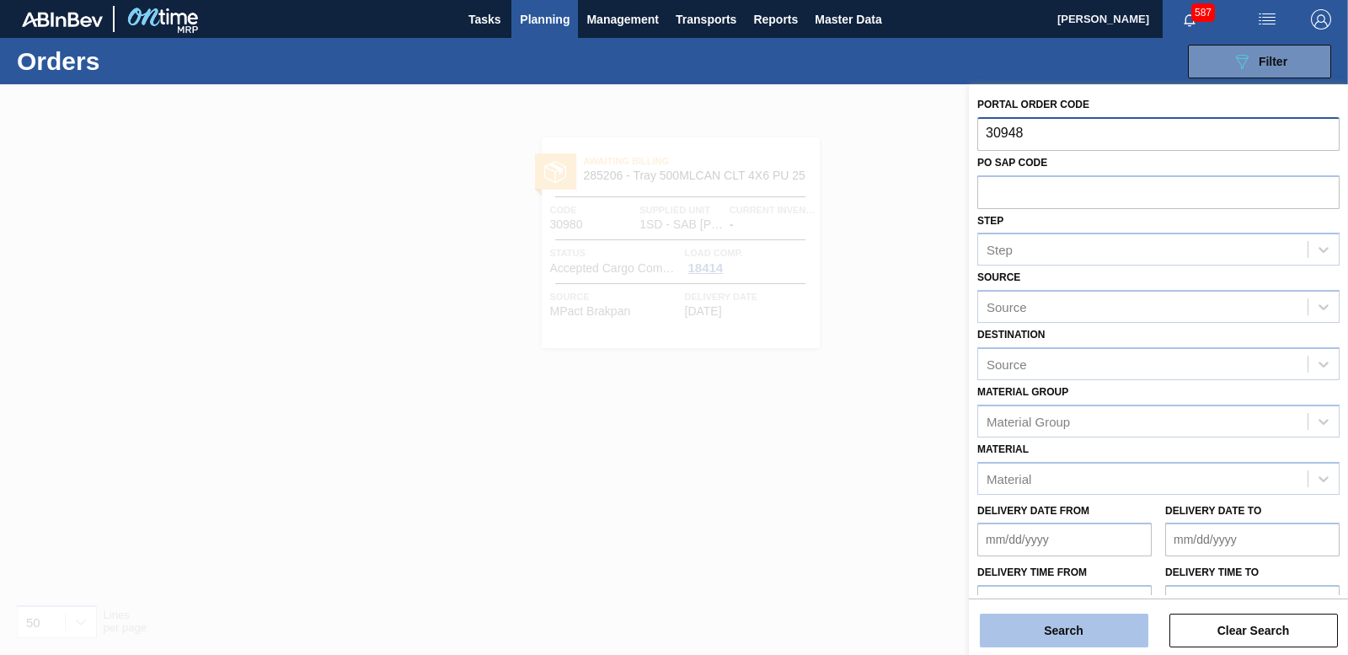
type input "30948"
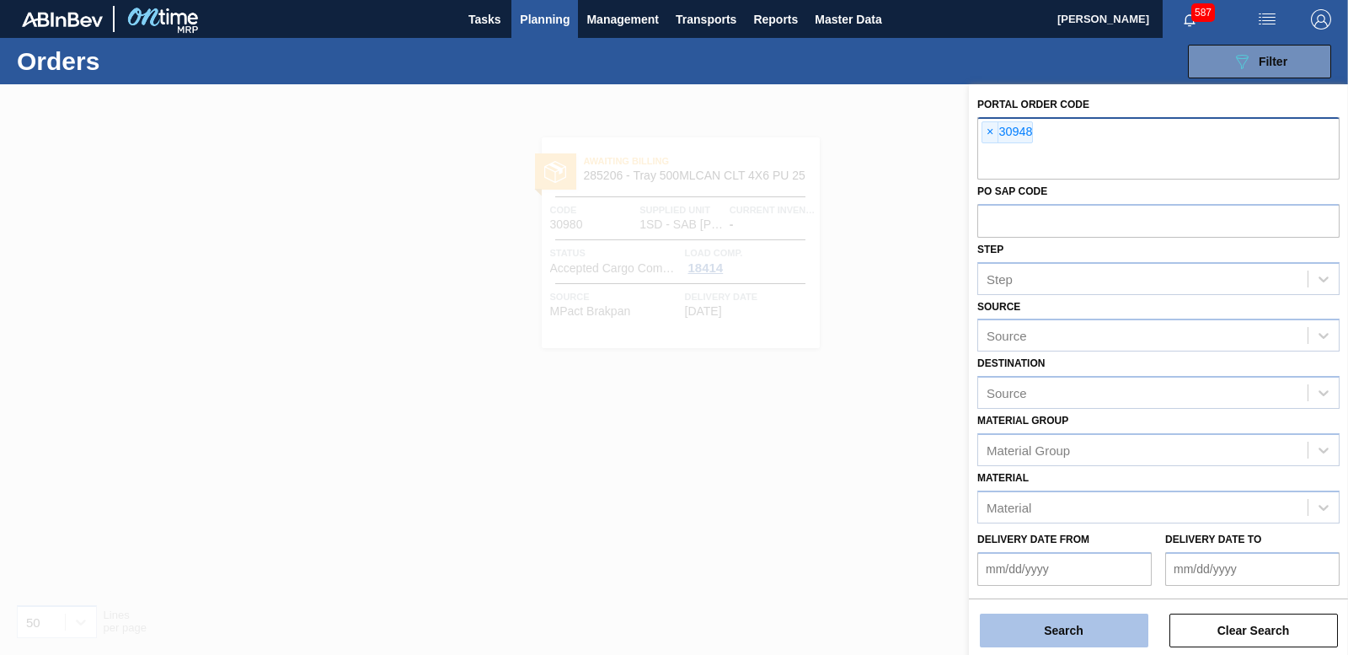
click at [1082, 629] on button "Search" at bounding box center [1064, 630] width 169 height 34
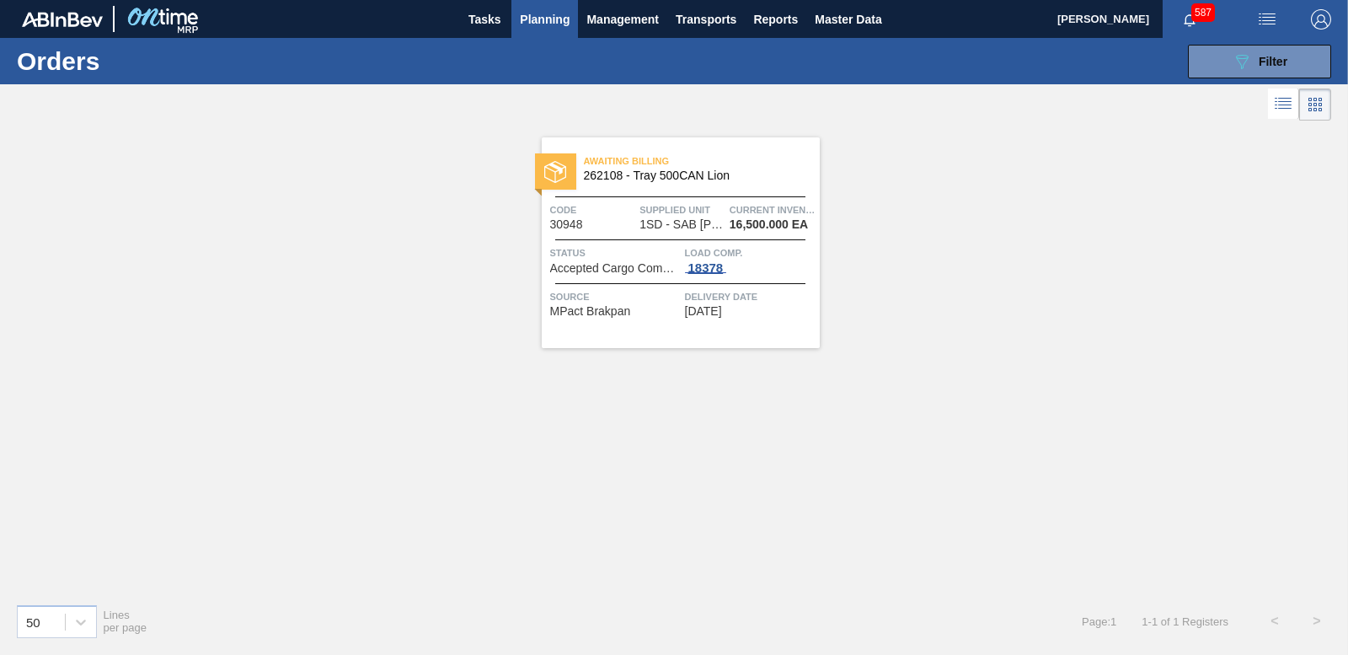
click at [710, 268] on div "18378" at bounding box center [706, 267] width 42 height 13
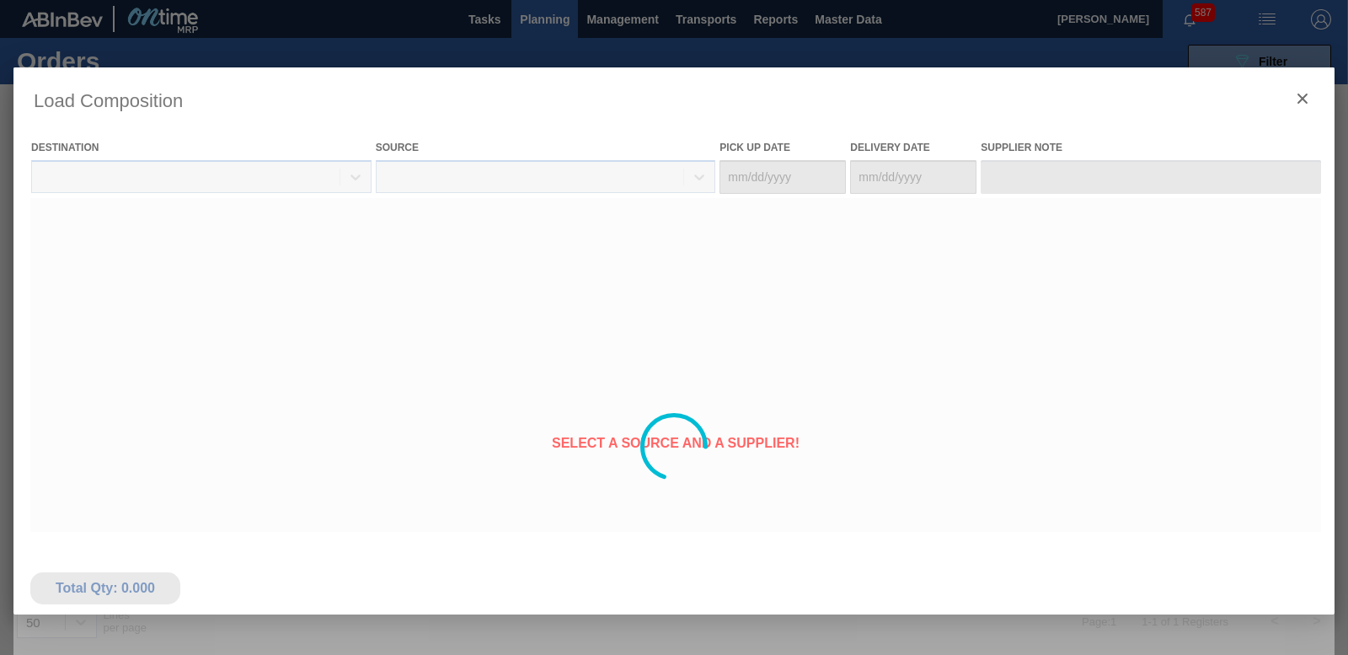
type Date "[DATE]"
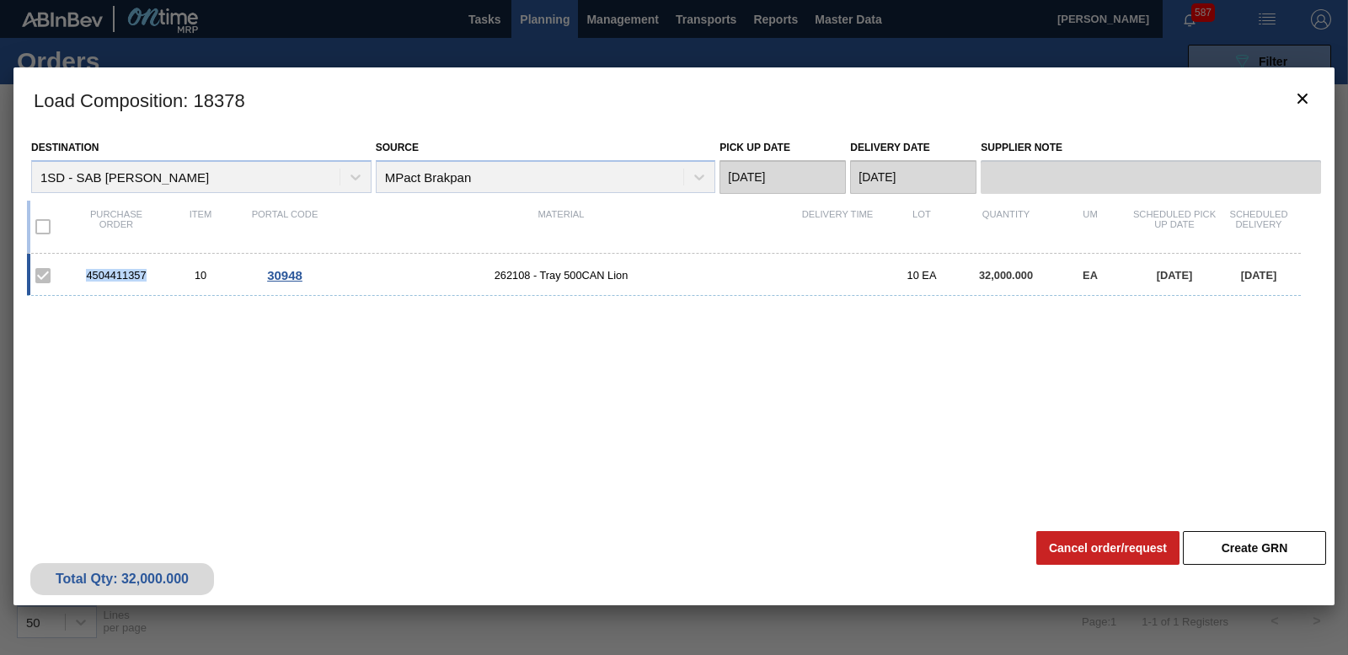
drag, startPoint x: 151, startPoint y: 271, endPoint x: 82, endPoint y: 266, distance: 69.3
click at [82, 266] on div "4504411357 10 30948 262108 - Tray 500CAN Lion 10 EA 32,000.000 EA [DATE] [DATE]" at bounding box center [664, 275] width 1274 height 42
copy div "4504411357"
click at [1302, 94] on icon "botão de ícone" at bounding box center [1302, 98] width 20 height 20
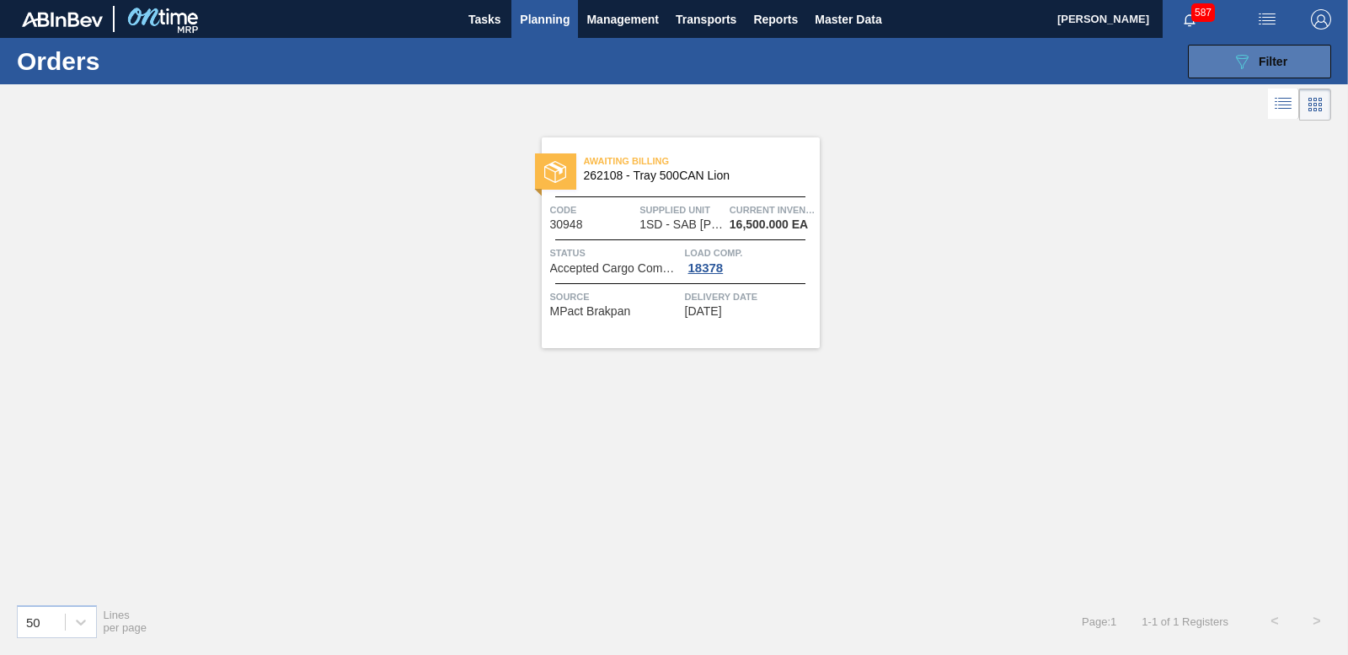
click at [1266, 56] on span "Filter" at bounding box center [1273, 61] width 29 height 13
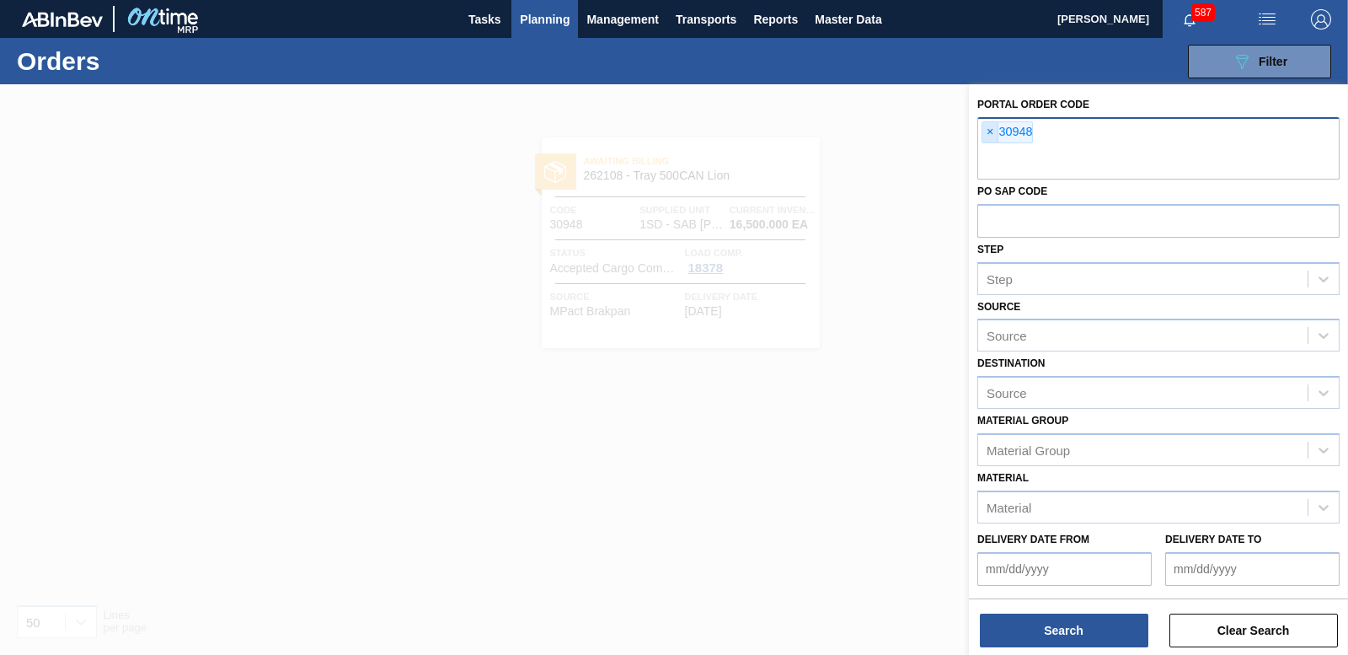
click at [987, 133] on span "×" at bounding box center [990, 132] width 16 height 20
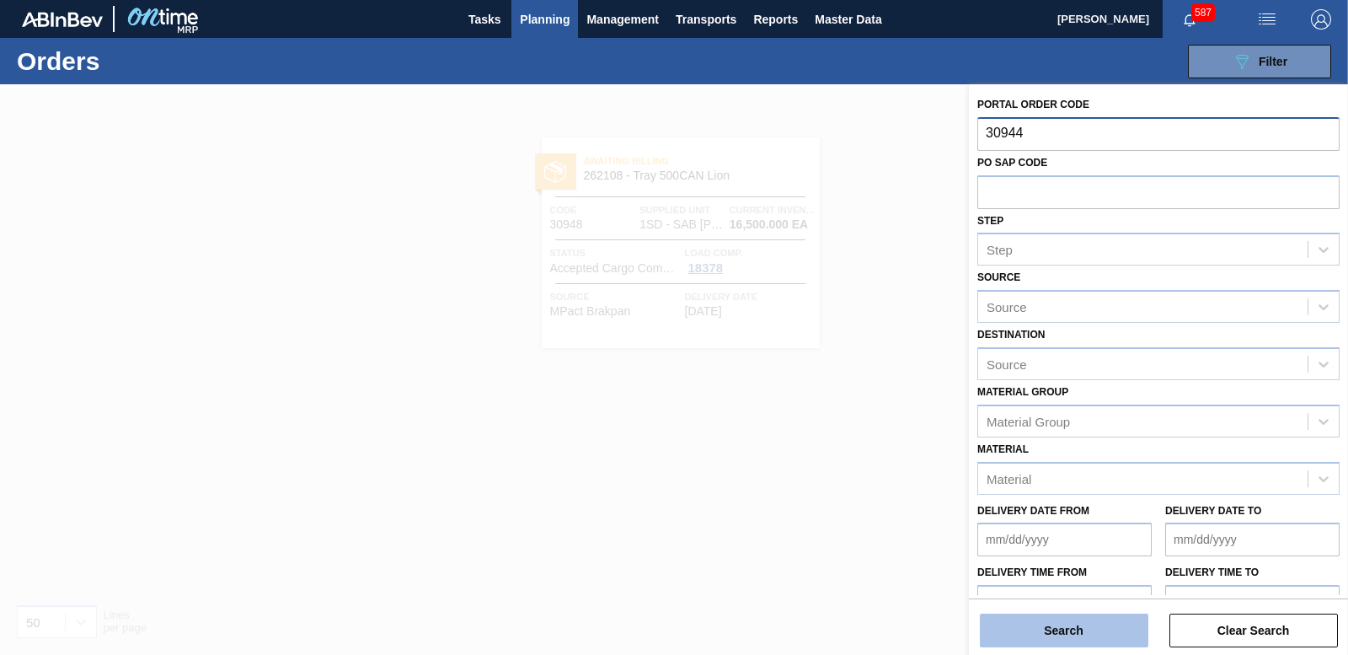
type input "30944"
click at [1028, 617] on button "Search" at bounding box center [1064, 630] width 169 height 34
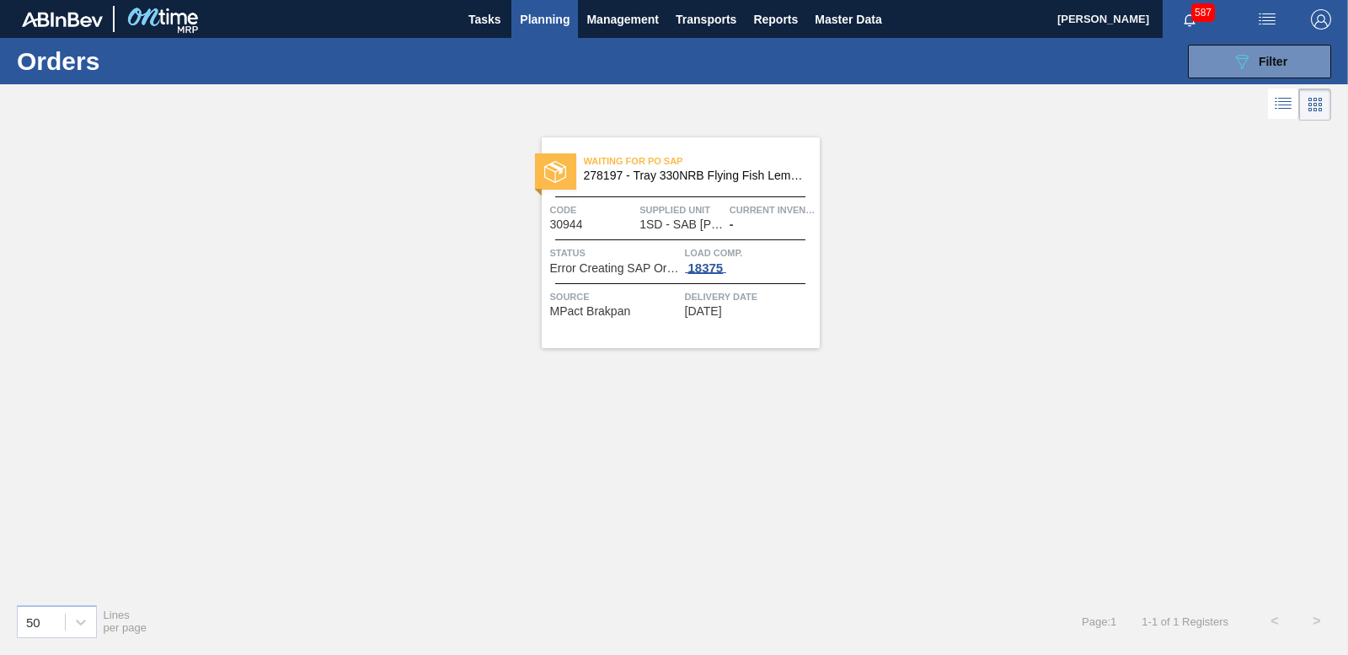
click at [722, 261] on div "18375" at bounding box center [706, 267] width 42 height 13
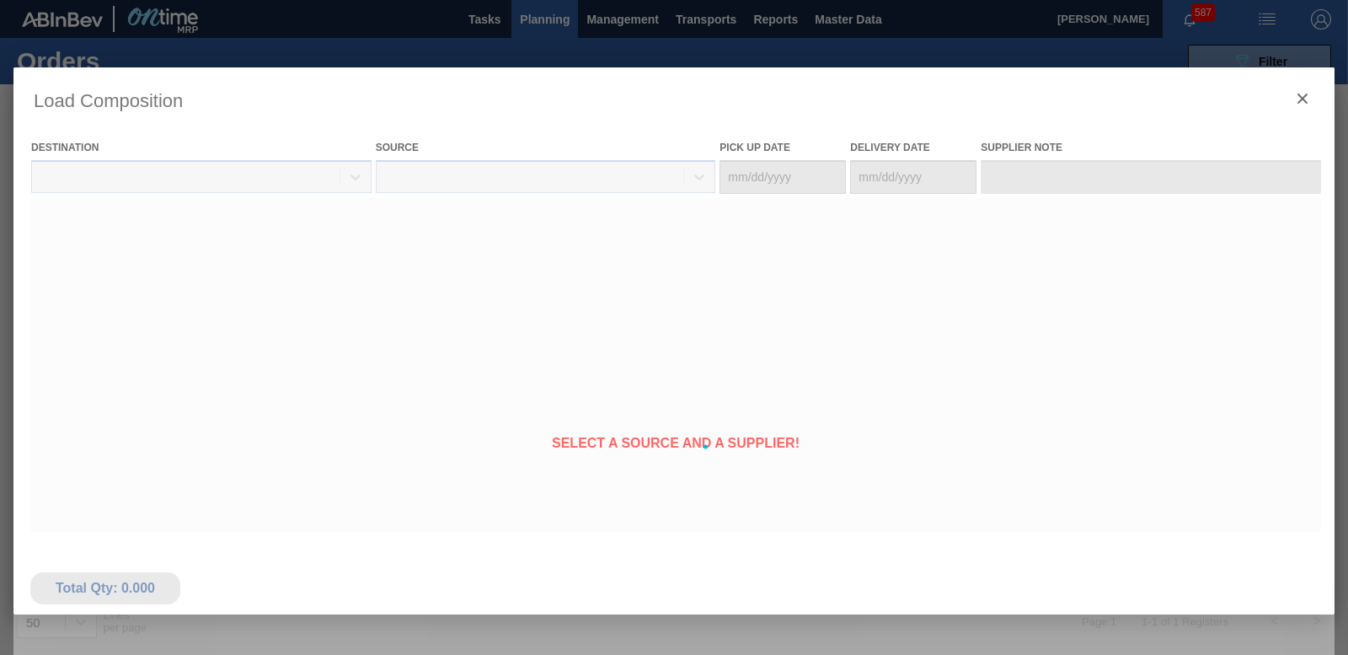
type Date "[DATE]"
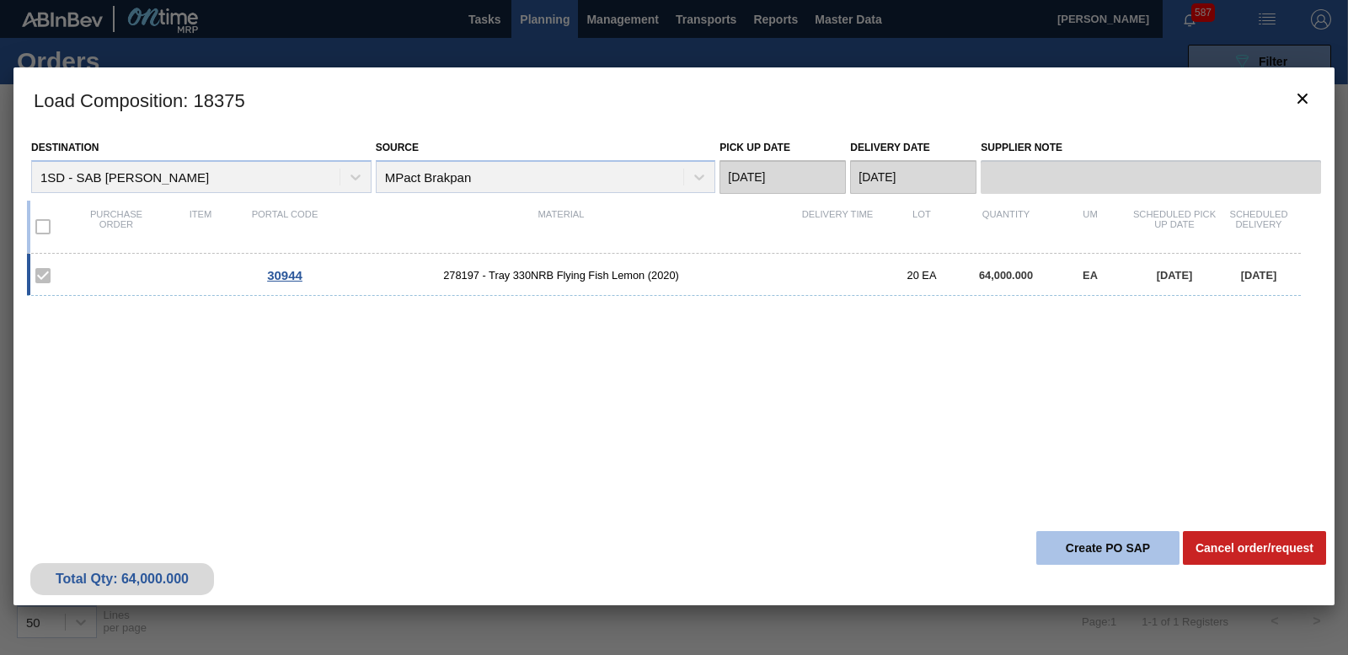
click at [1106, 538] on button "Create PO SAP" at bounding box center [1107, 548] width 143 height 34
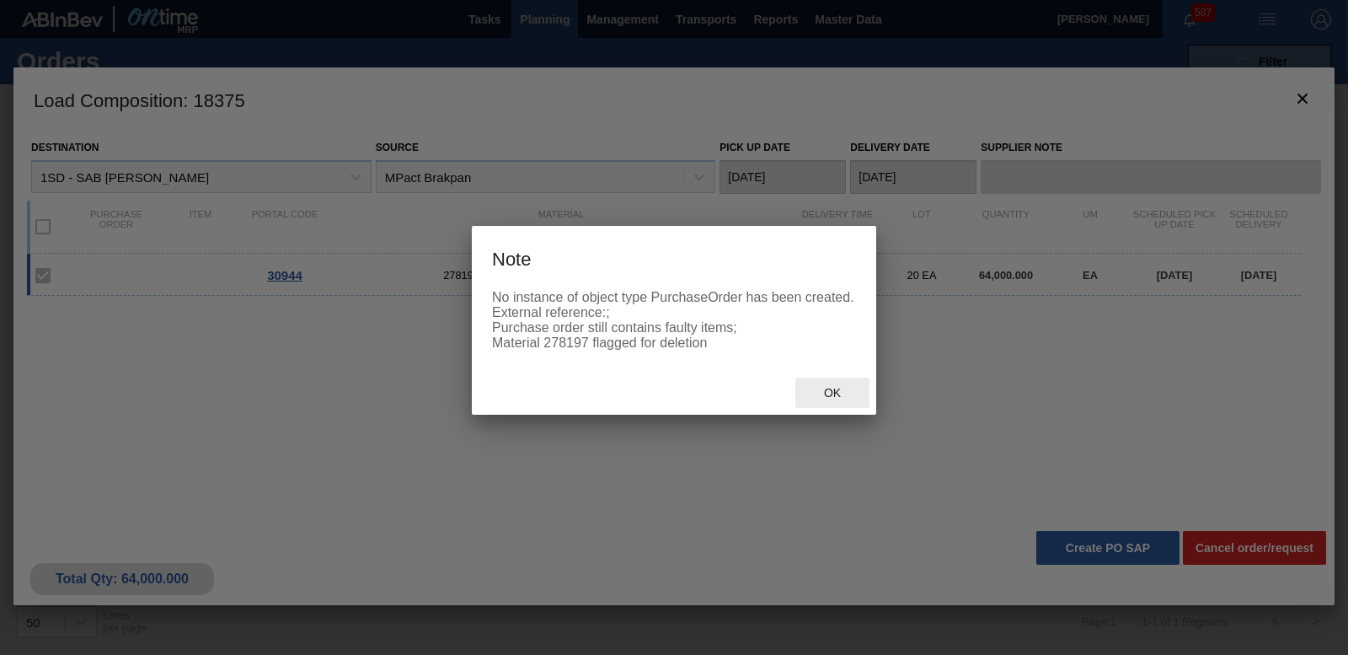
click at [827, 399] on div "Ok" at bounding box center [832, 392] width 74 height 31
